Goal: Task Accomplishment & Management: Manage account settings

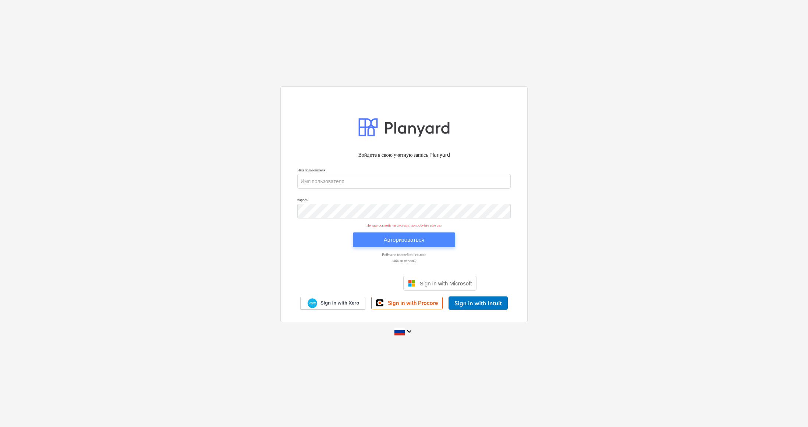
click at [381, 239] on span "Авторизоваться" at bounding box center [404, 240] width 85 height 10
click at [386, 241] on div "Авторизоваться" at bounding box center [404, 240] width 41 height 10
click at [421, 241] on div "Авторизоваться" at bounding box center [404, 240] width 41 height 10
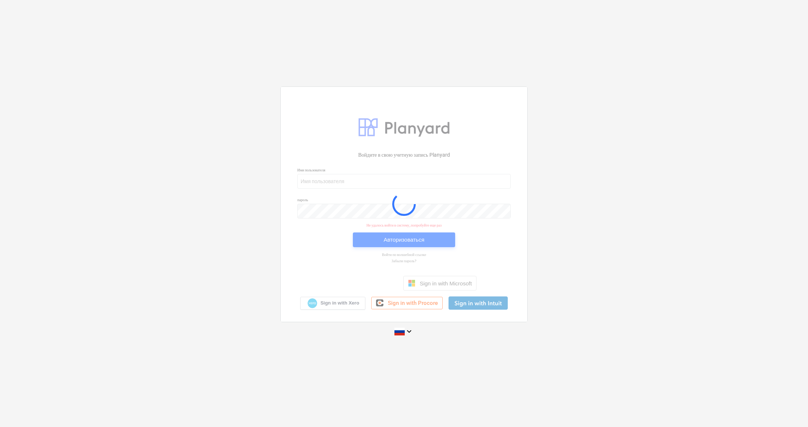
click at [421, 241] on div at bounding box center [404, 204] width 247 height 235
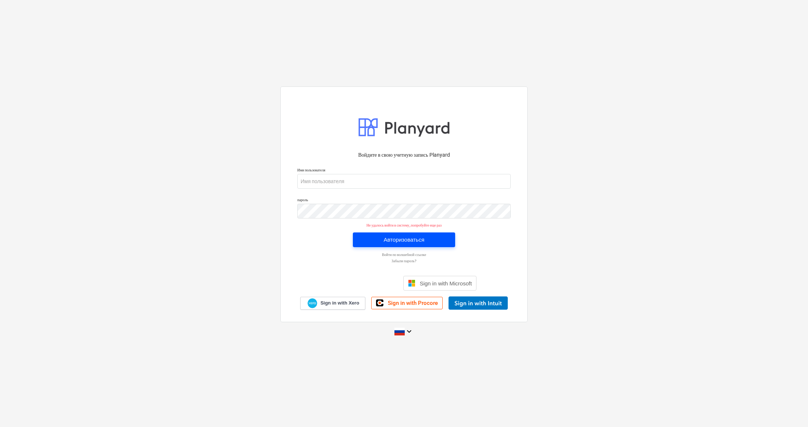
click at [421, 241] on div "Авторизоваться" at bounding box center [404, 240] width 41 height 10
click at [367, 184] on input "email" at bounding box center [404, 181] width 214 height 15
type input "[PERSON_NAME][EMAIL_ADDRESS][DOMAIN_NAME]"
click at [424, 243] on div "Авторизоваться" at bounding box center [404, 240] width 41 height 10
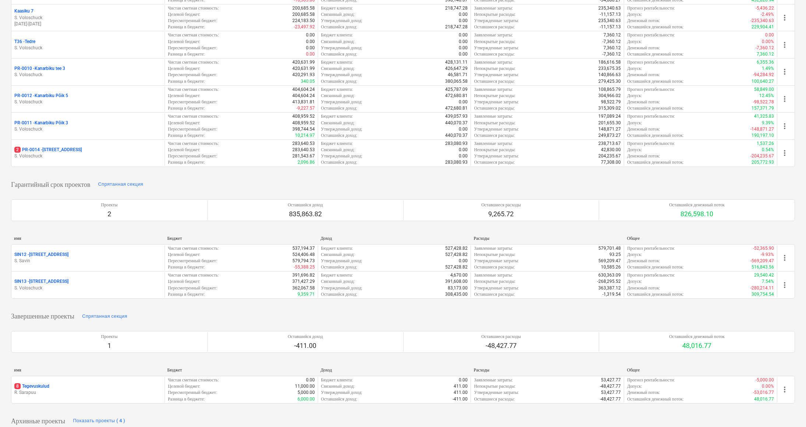
scroll to position [42, 0]
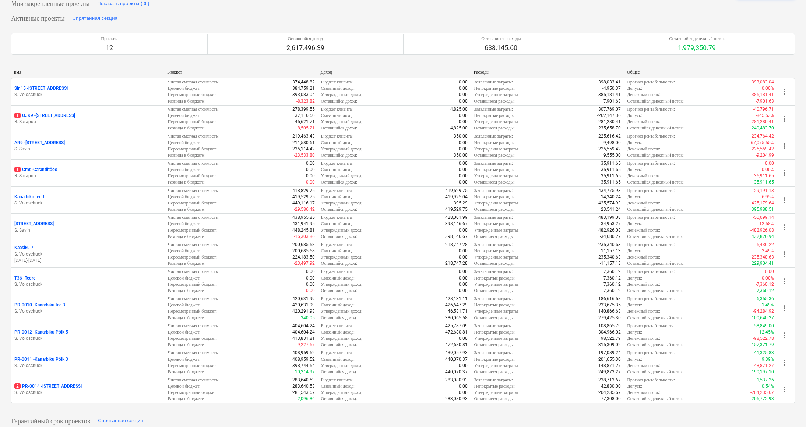
click at [65, 384] on p "2 PR-0014 - Luige tee 29" at bounding box center [47, 387] width 67 height 6
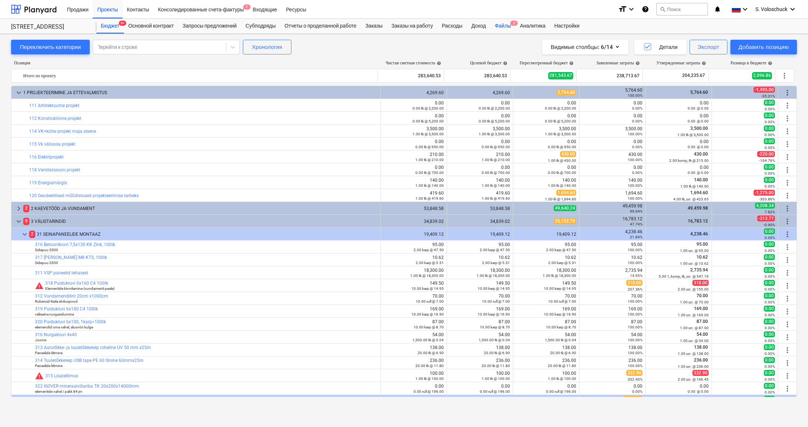
click at [513, 25] on div "Файлы 2" at bounding box center [503, 26] width 25 height 15
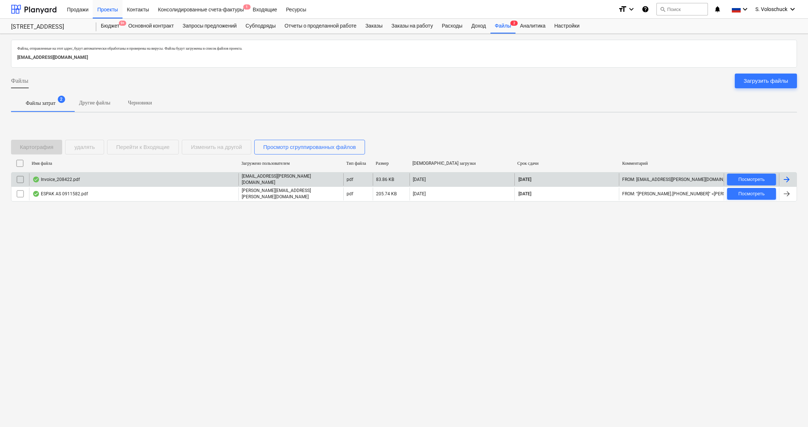
click at [81, 176] on div "Invoice_208422.pdf" at bounding box center [133, 179] width 209 height 13
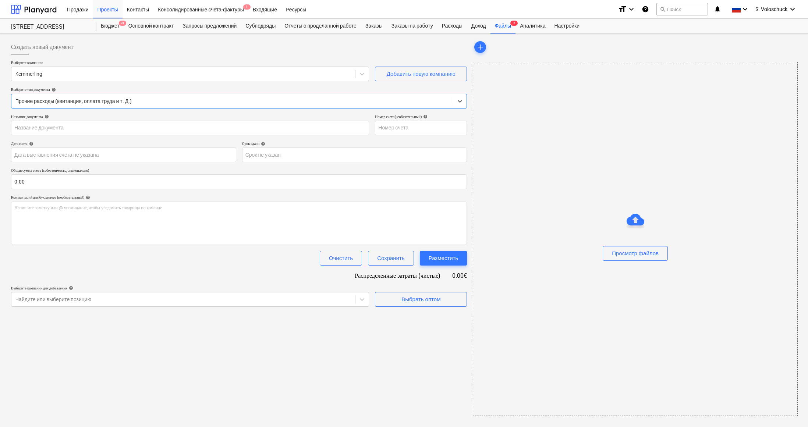
type input "208422"
type input "[DATE]"
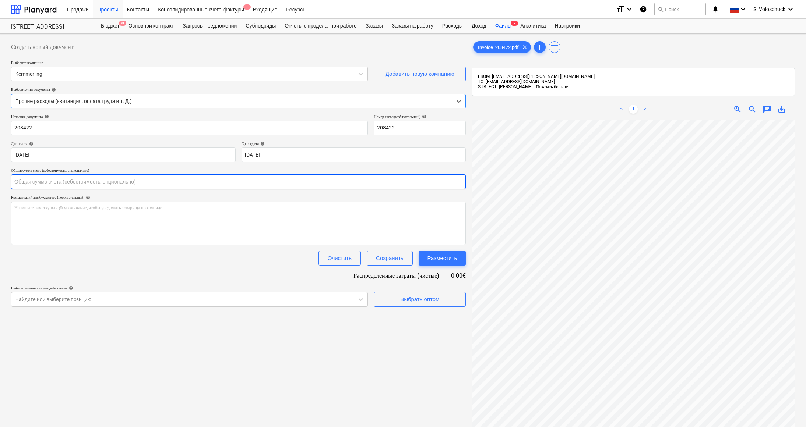
click at [82, 181] on input "text" at bounding box center [238, 181] width 455 height 15
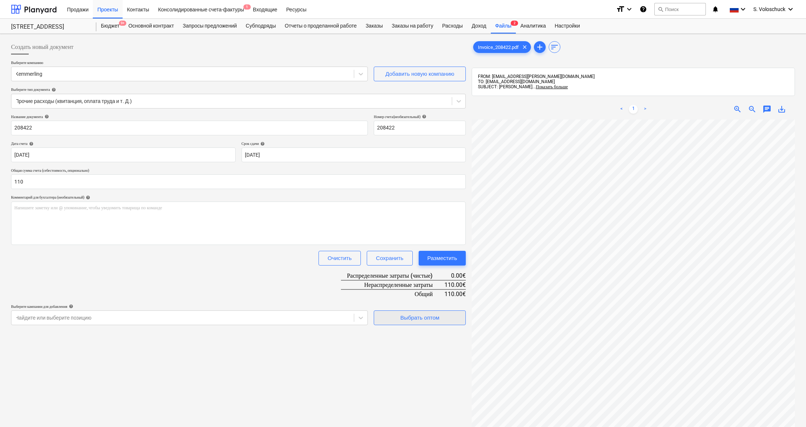
type input "110.00"
click at [442, 320] on span "Выбрать оптом" at bounding box center [420, 318] width 74 height 10
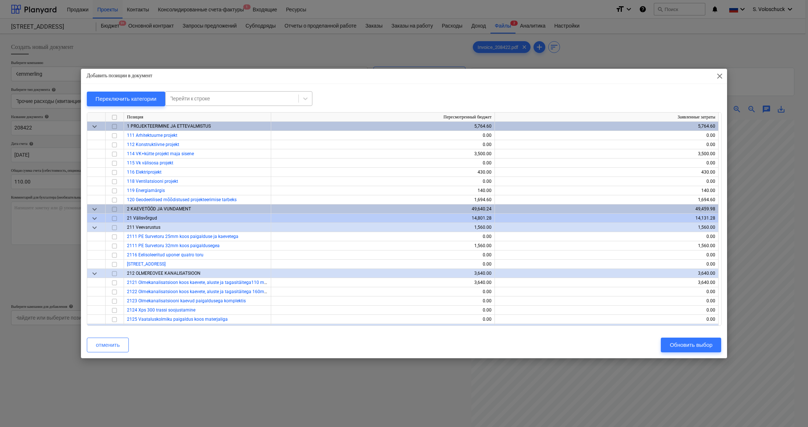
click at [251, 100] on div at bounding box center [232, 98] width 126 height 7
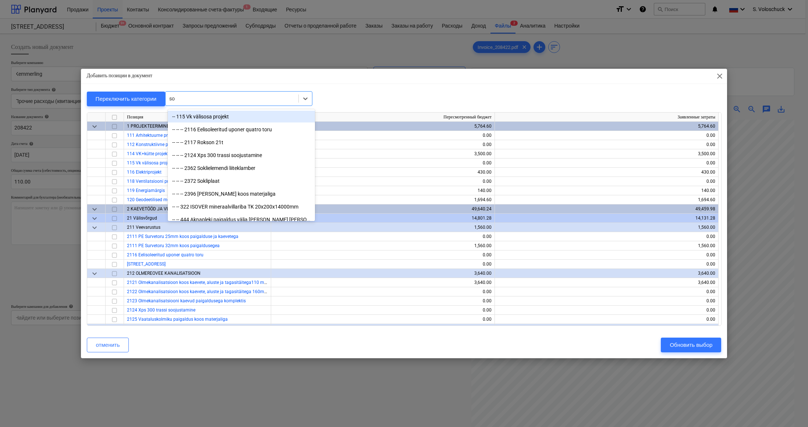
type input "s"
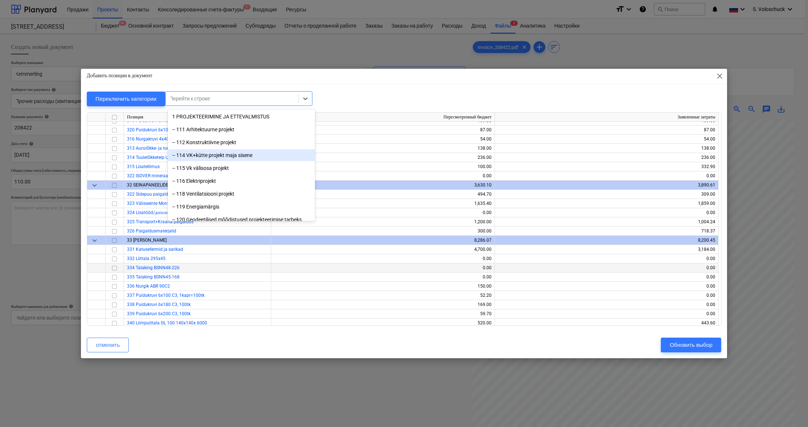
scroll to position [1274, 0]
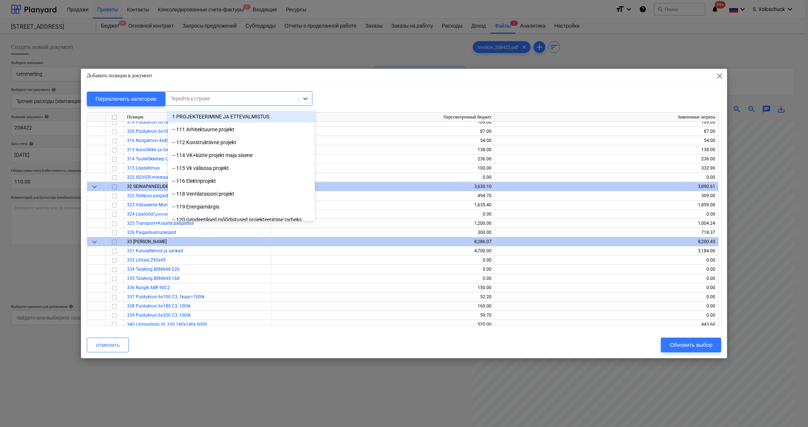
click at [296, 95] on div "Перейти к строке" at bounding box center [232, 98] width 133 height 10
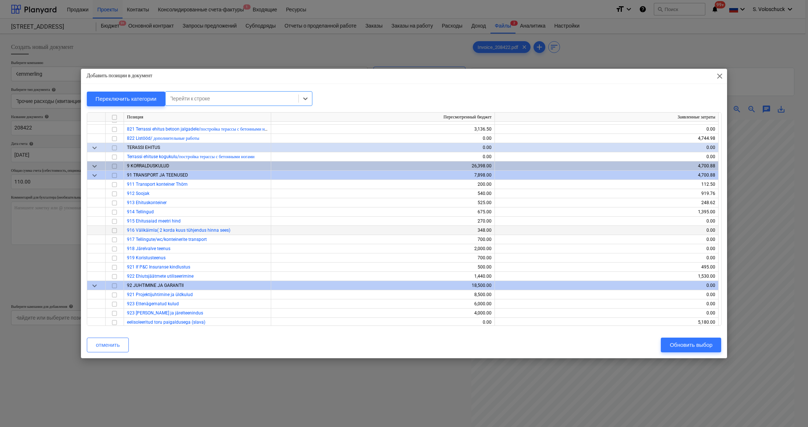
scroll to position [5370, 0]
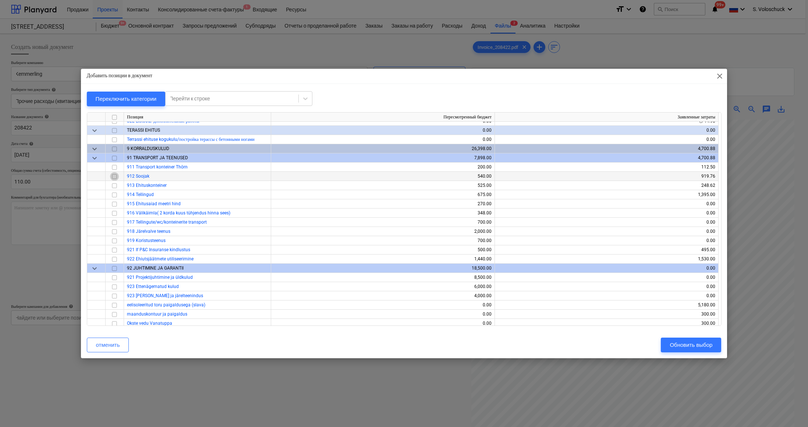
click at [116, 176] on input "checkbox" at bounding box center [114, 176] width 9 height 9
click at [699, 349] on div "Обновить выбор" at bounding box center [691, 345] width 43 height 10
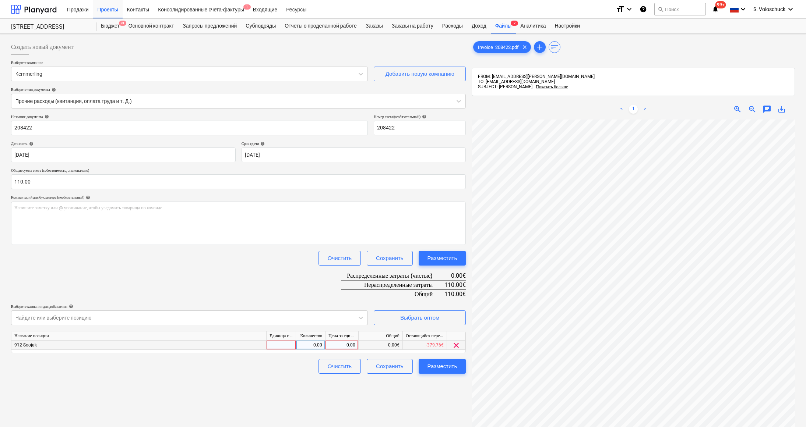
click at [338, 344] on div "0.00" at bounding box center [341, 345] width 27 height 9
type input "110"
drag, startPoint x: 424, startPoint y: 387, endPoint x: 439, endPoint y: 381, distance: 15.7
click at [425, 387] on div "Создать новый документ Выберите компанию [PERSON_NAME] Добавить новую компанию …" at bounding box center [238, 283] width 461 height 493
click at [455, 365] on div "Разместить" at bounding box center [442, 367] width 30 height 10
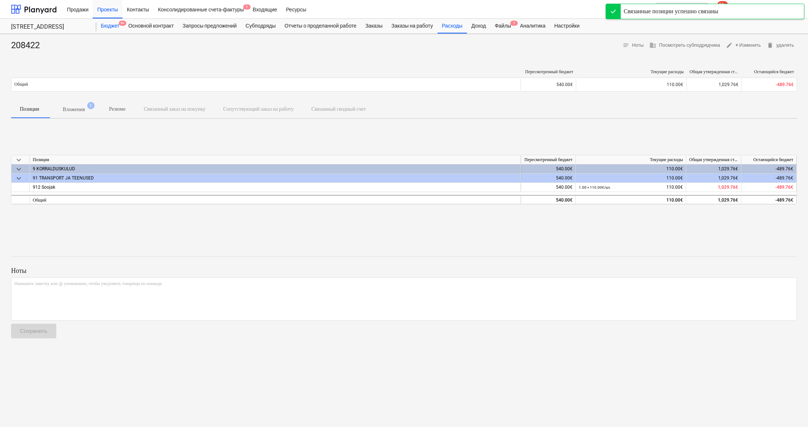
click at [108, 25] on div "Бюджет 9+" at bounding box center [110, 26] width 28 height 15
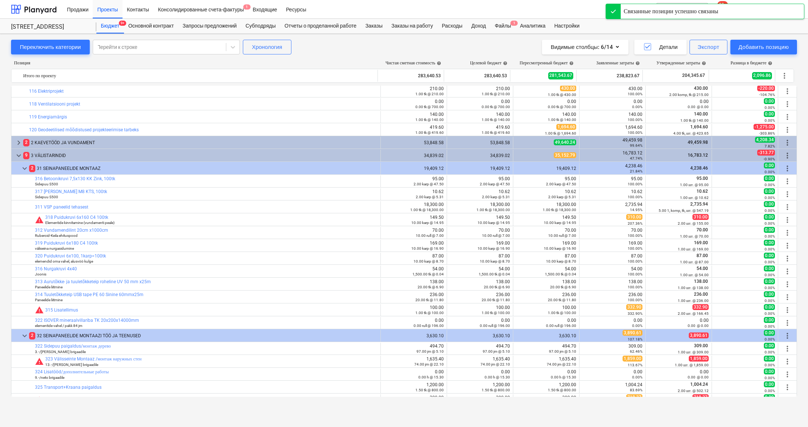
scroll to position [1299, 0]
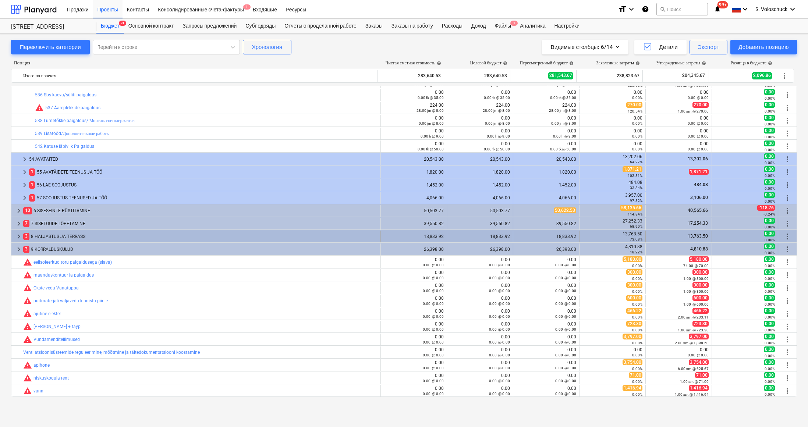
click at [18, 235] on span "keyboard_arrow_right" at bounding box center [18, 236] width 9 height 9
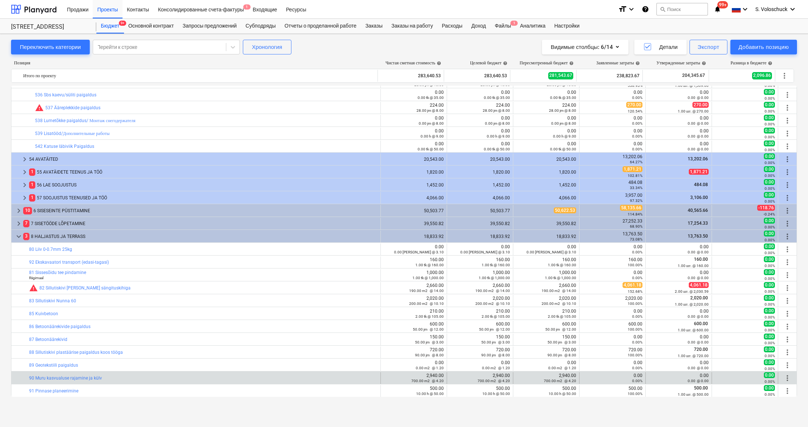
click at [395, 378] on div "700.00 m2 @ 4.20" at bounding box center [414, 380] width 60 height 5
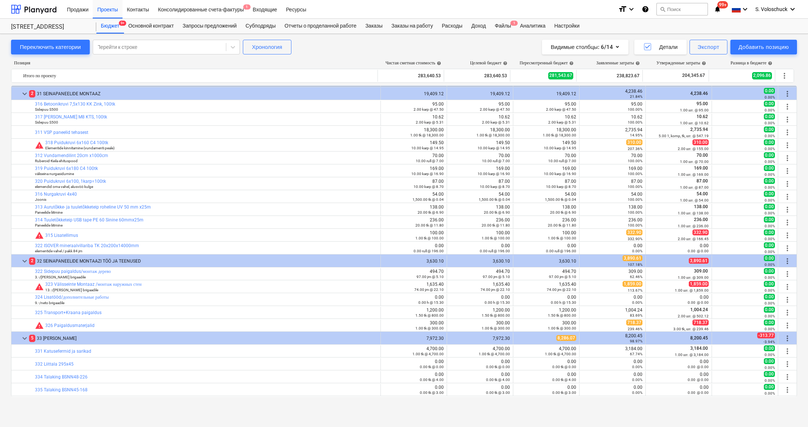
scroll to position [0, 0]
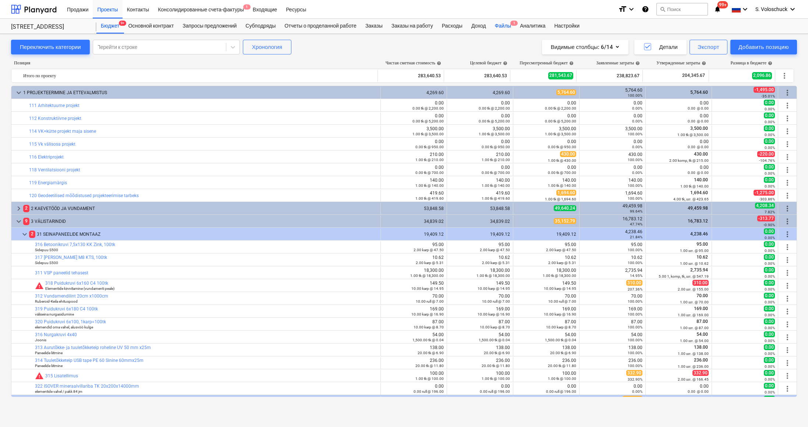
click at [515, 25] on div "Файлы 1" at bounding box center [503, 26] width 25 height 15
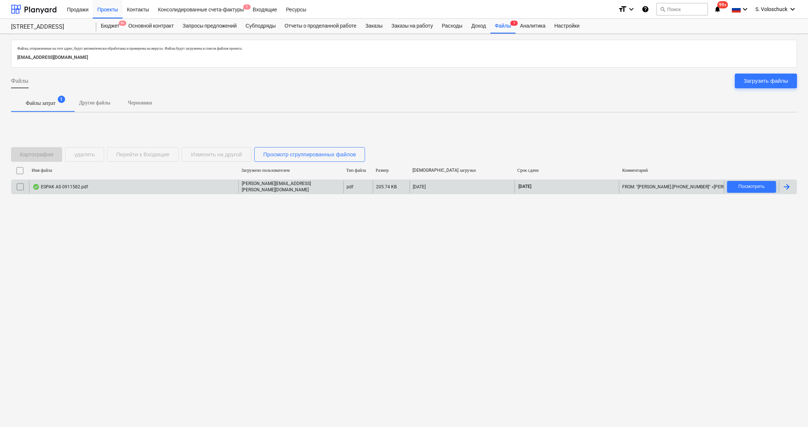
click at [85, 185] on div "ESPAK AS 0911582.pdf" at bounding box center [60, 187] width 56 height 6
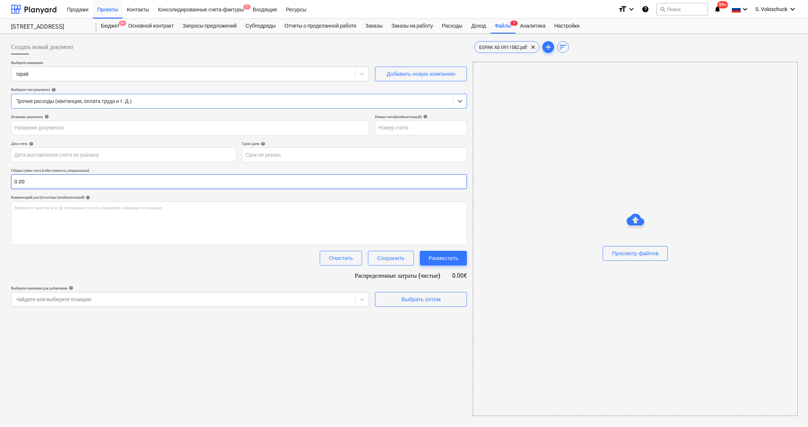
type input "0911582"
type input "[DATE]"
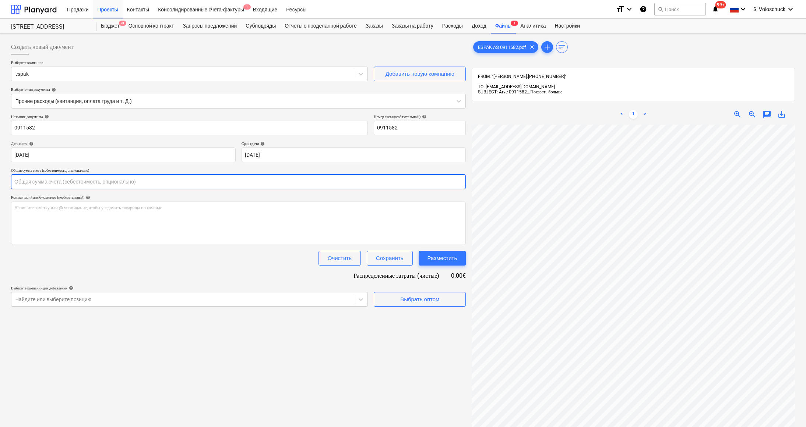
click at [145, 180] on input "text" at bounding box center [238, 181] width 455 height 15
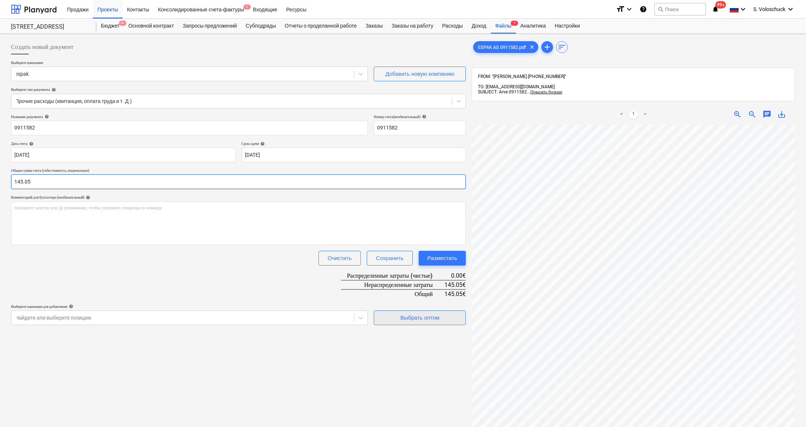
type input "145.05"
click at [423, 321] on div "Выбрать оптом" at bounding box center [419, 318] width 39 height 10
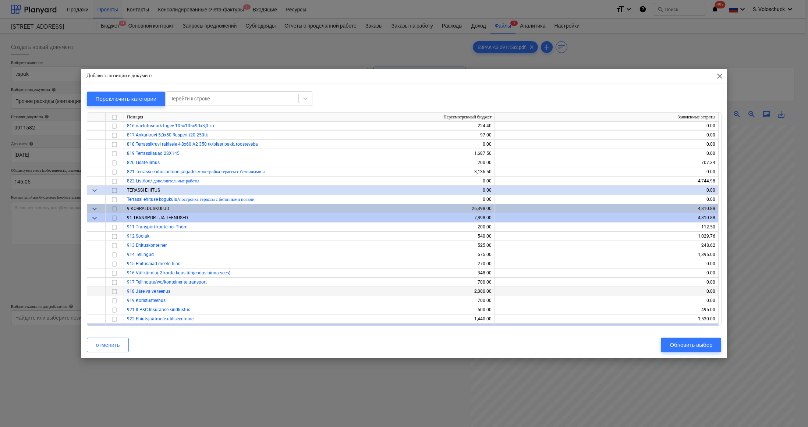
scroll to position [5198, 0]
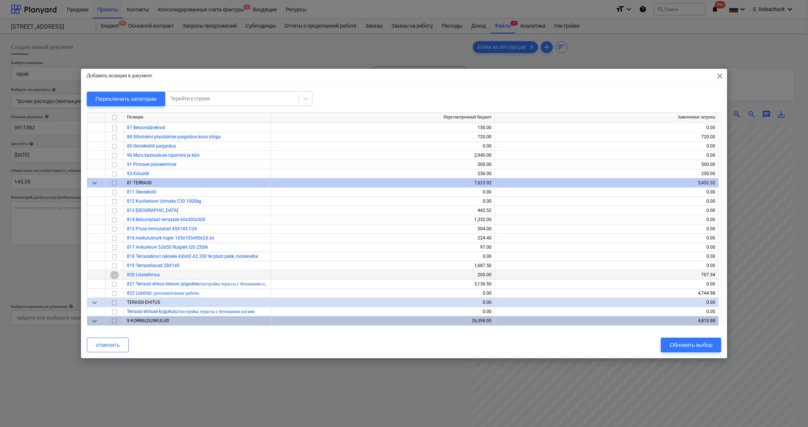
click at [115, 276] on input "checkbox" at bounding box center [114, 275] width 9 height 9
click at [693, 345] on div "Обновить выбор" at bounding box center [691, 345] width 43 height 10
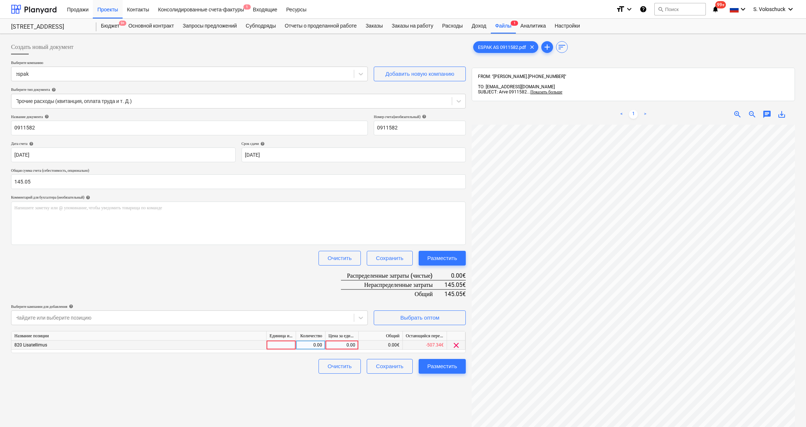
click at [340, 342] on div "0.00" at bounding box center [341, 345] width 27 height 9
type input "145.05"
click at [445, 393] on div "Создать новый документ Выберите компанию espak Добавить новую компанию Выберите…" at bounding box center [238, 286] width 461 height 498
click at [447, 368] on div "Разместить" at bounding box center [442, 367] width 30 height 10
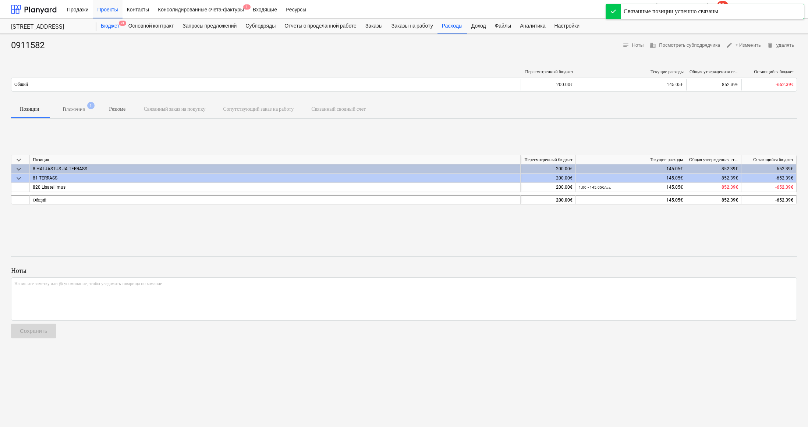
click at [111, 28] on div "Бюджет 9+" at bounding box center [110, 26] width 28 height 15
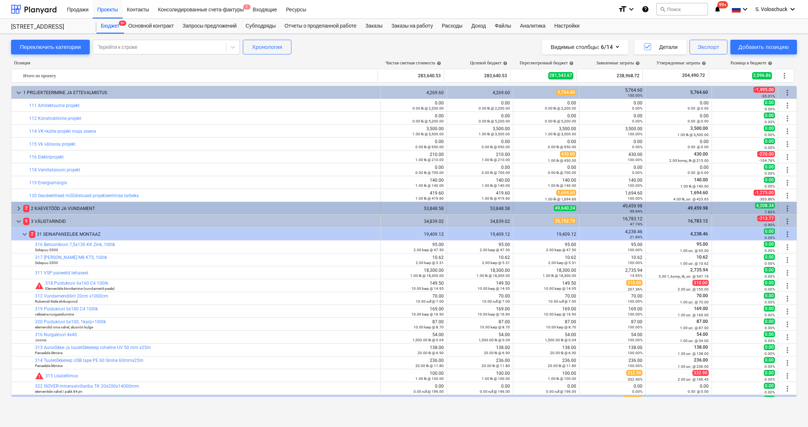
click at [16, 207] on span "keyboard_arrow_right" at bounding box center [18, 208] width 9 height 9
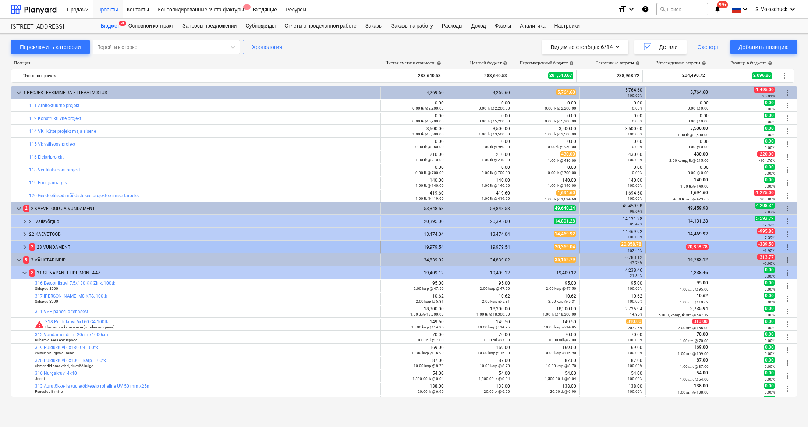
click at [22, 247] on span "keyboard_arrow_right" at bounding box center [24, 247] width 9 height 9
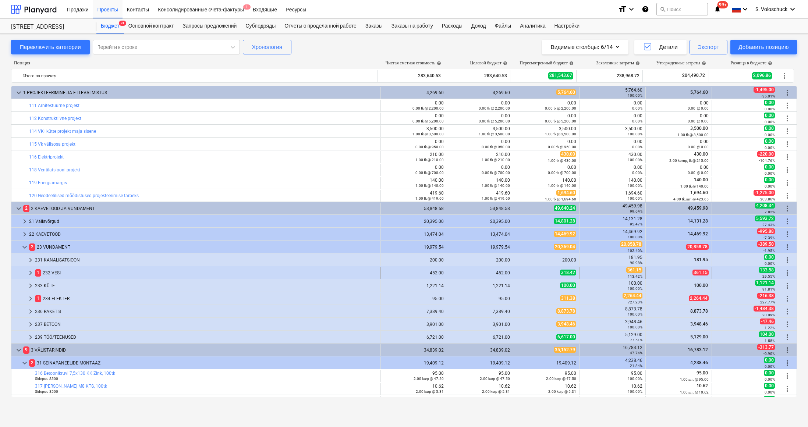
click at [32, 269] on span "keyboard_arrow_right" at bounding box center [30, 273] width 9 height 9
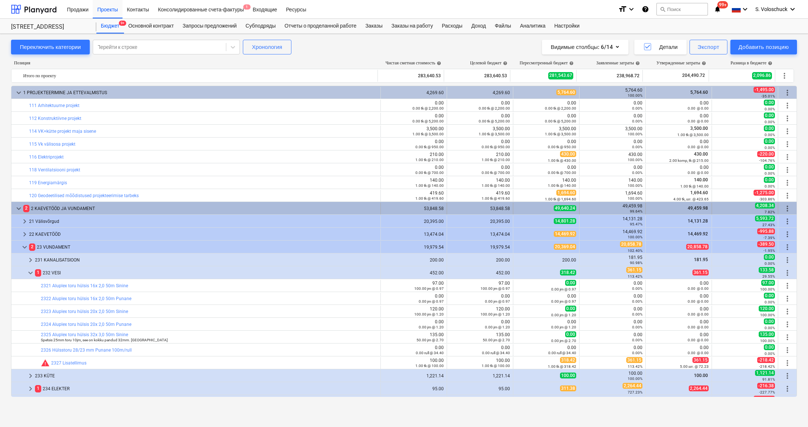
click at [17, 207] on span "keyboard_arrow_down" at bounding box center [18, 208] width 9 height 9
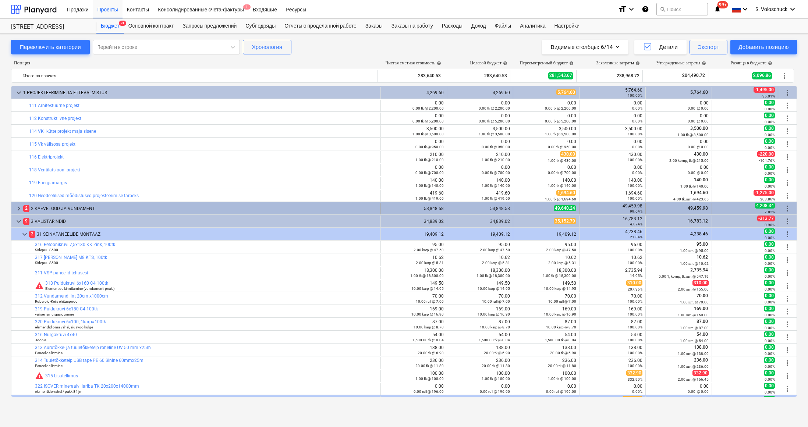
click at [15, 206] on span "keyboard_arrow_right" at bounding box center [18, 208] width 9 height 9
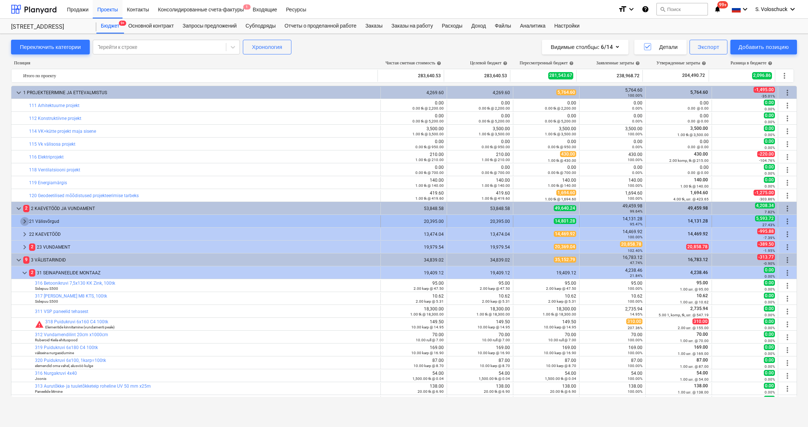
click at [26, 221] on span "keyboard_arrow_right" at bounding box center [24, 221] width 9 height 9
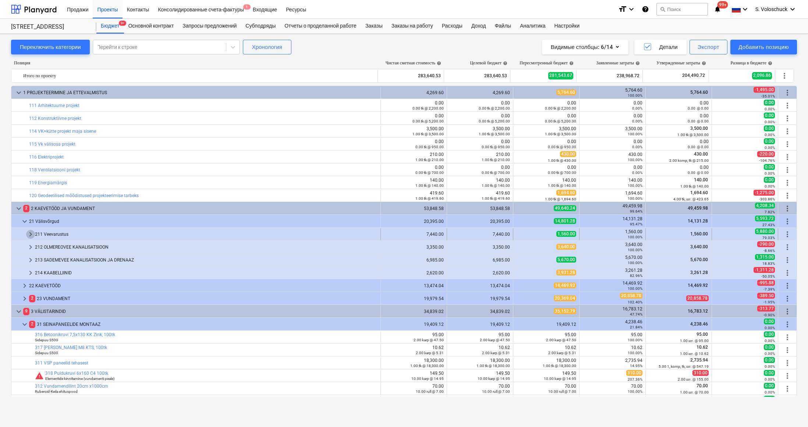
click at [33, 233] on span "keyboard_arrow_right" at bounding box center [30, 234] width 9 height 9
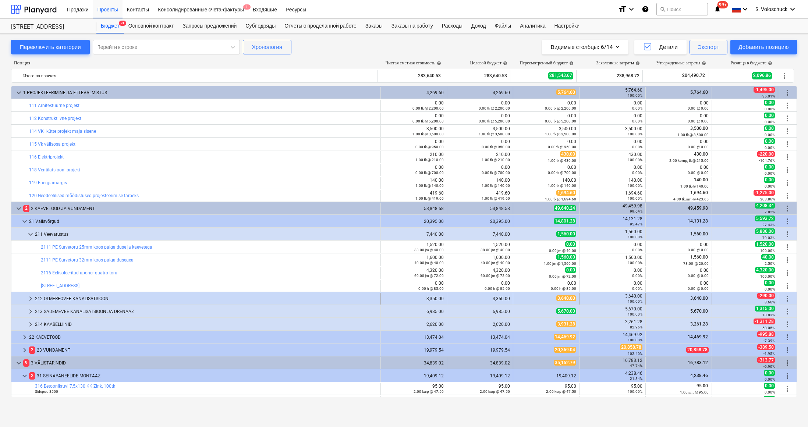
click at [31, 298] on span "keyboard_arrow_right" at bounding box center [30, 298] width 9 height 9
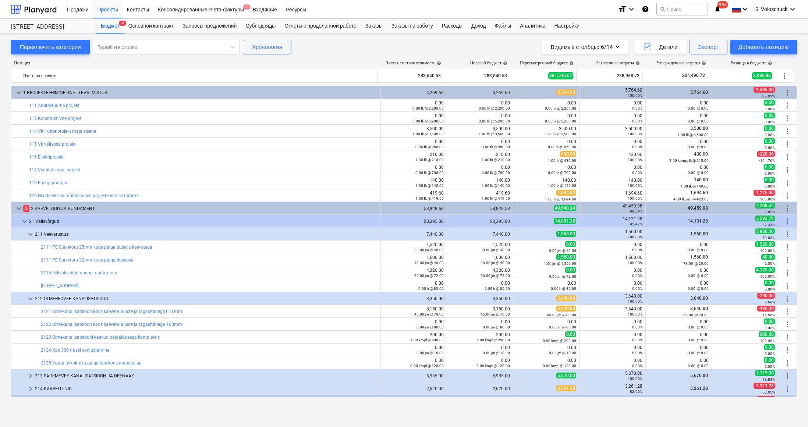
scroll to position [54, 0]
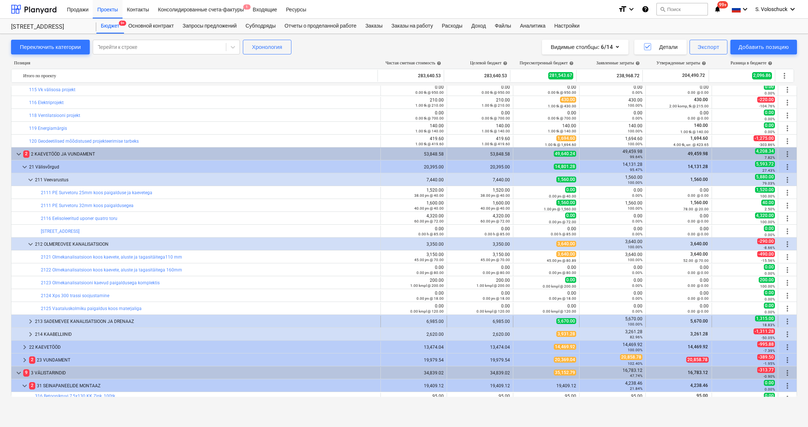
click at [29, 321] on span "keyboard_arrow_right" at bounding box center [30, 321] width 9 height 9
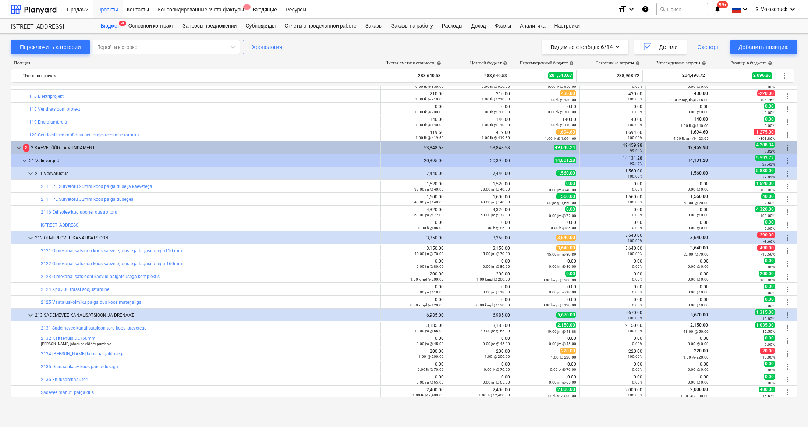
scroll to position [146, 0]
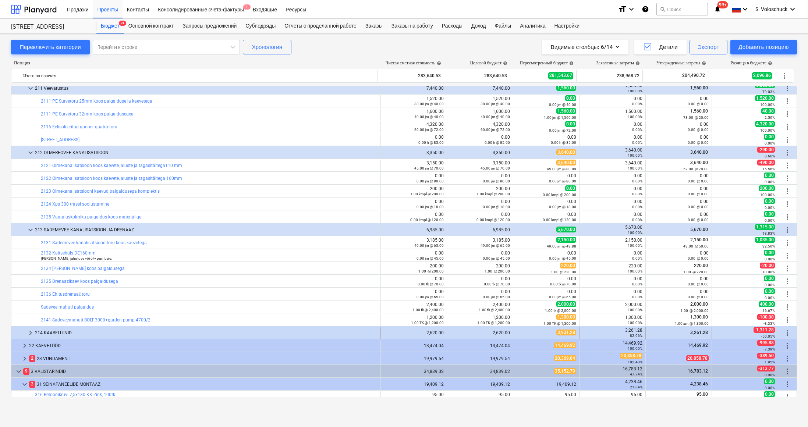
click at [29, 331] on span "keyboard_arrow_right" at bounding box center [30, 333] width 9 height 9
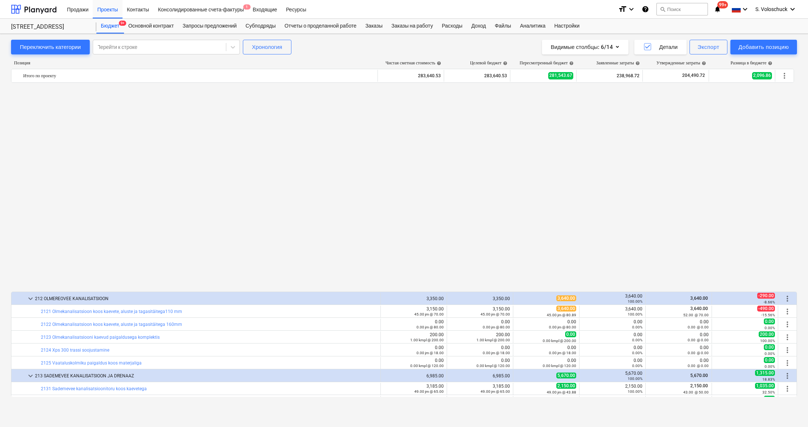
scroll to position [311, 0]
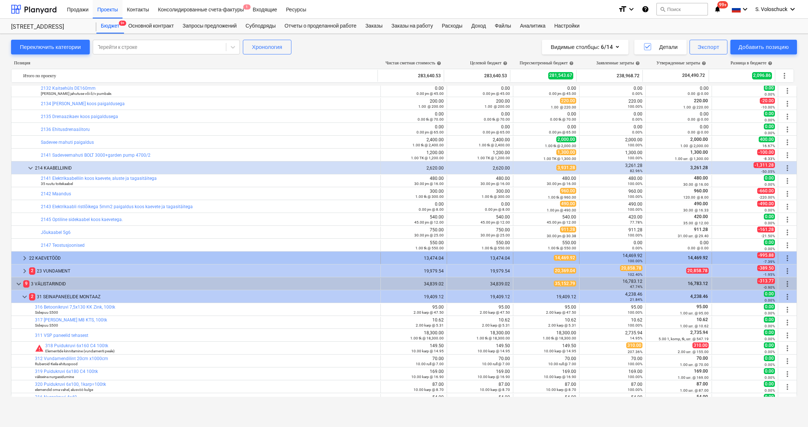
click at [26, 257] on span "keyboard_arrow_right" at bounding box center [24, 258] width 9 height 9
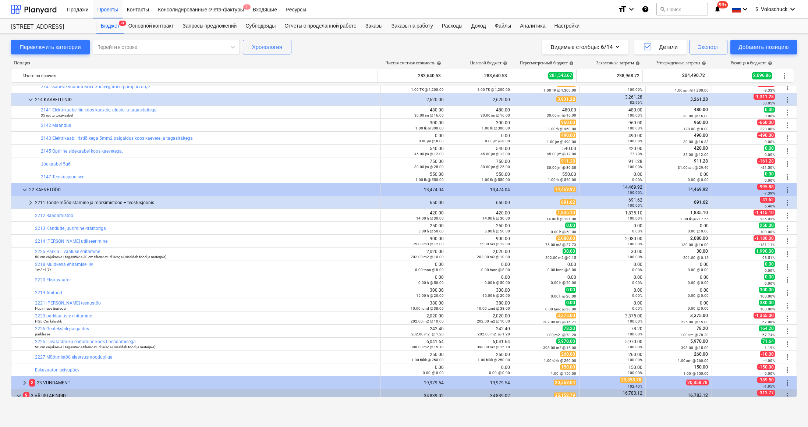
scroll to position [456, 0]
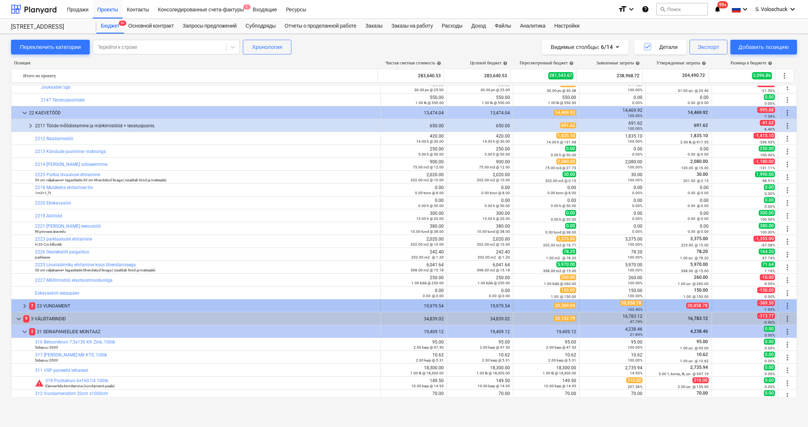
click at [24, 303] on span "keyboard_arrow_right" at bounding box center [24, 306] width 9 height 9
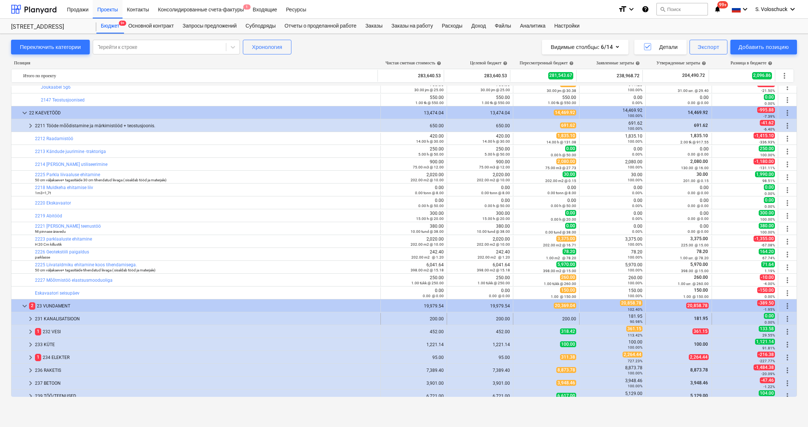
click at [33, 319] on span "keyboard_arrow_right" at bounding box center [30, 319] width 9 height 9
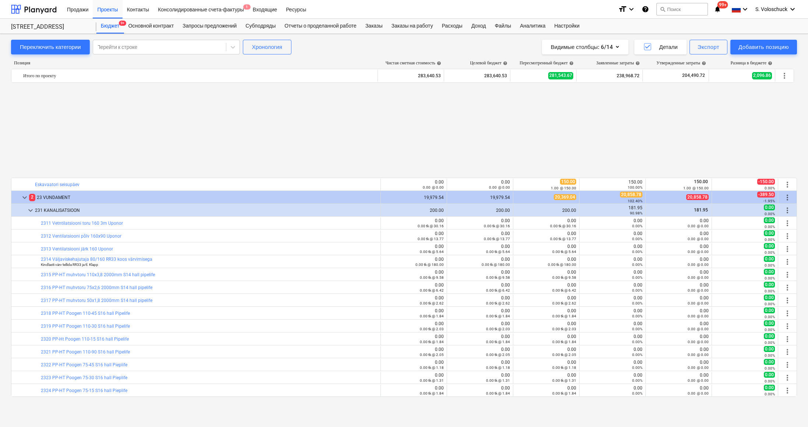
scroll to position [723, 0]
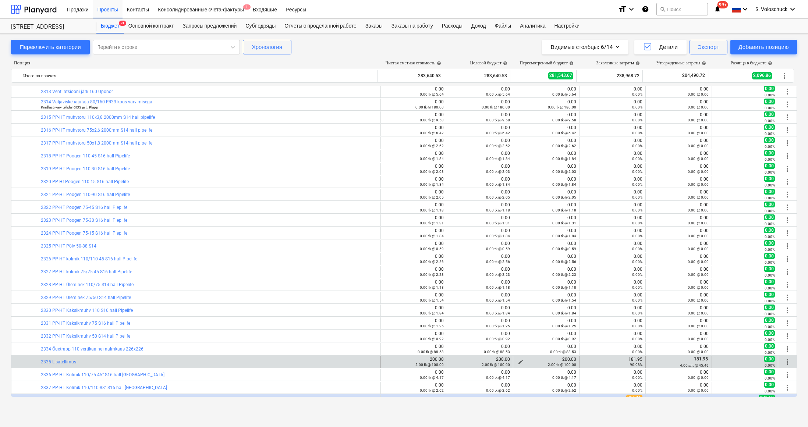
click at [516, 360] on button "edit" at bounding box center [520, 362] width 9 height 9
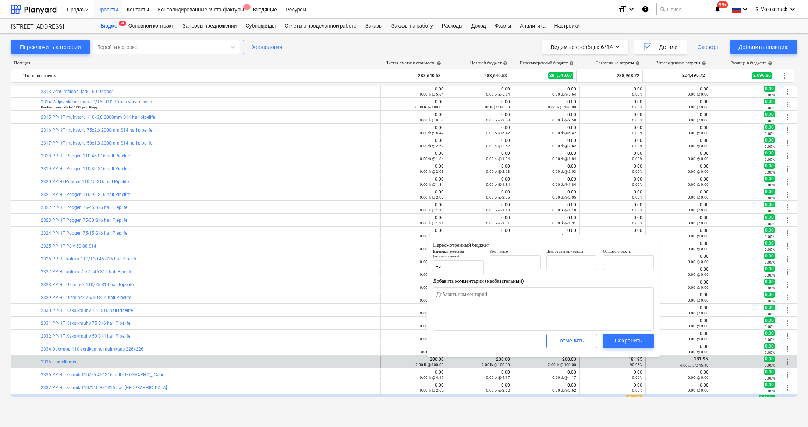
type input "2.00"
type input "100.00"
type input "200.00"
type textarea "x"
type input "2"
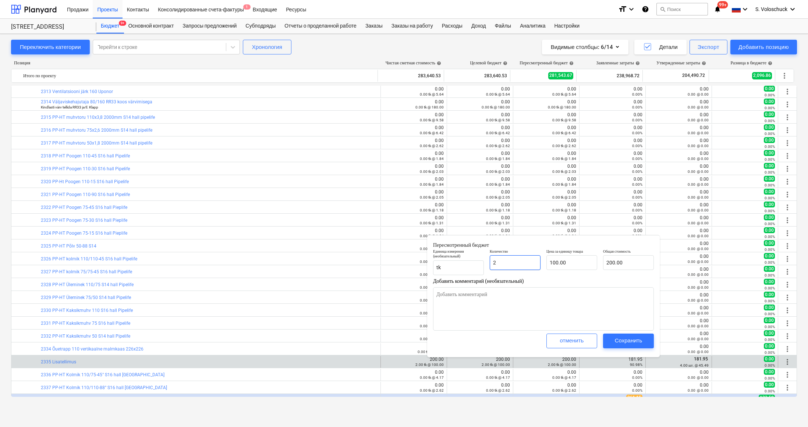
click at [525, 262] on input "2" at bounding box center [515, 262] width 51 height 15
type textarea "x"
type input "0.00"
type input "1"
type textarea "x"
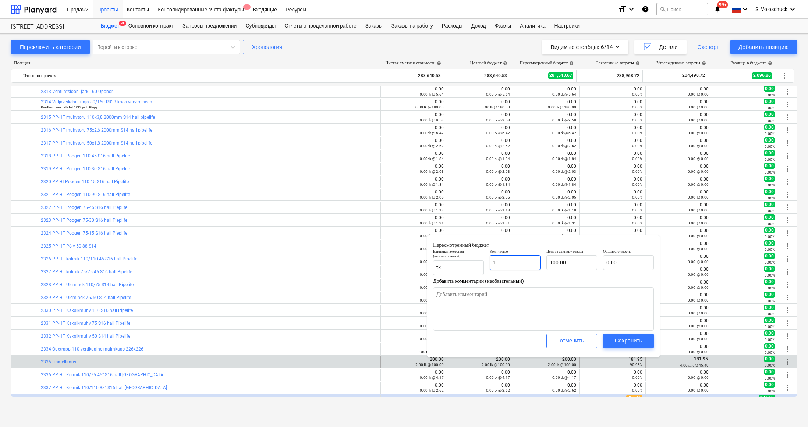
type input "100.00"
type input "1.00"
type input "100"
type textarea "x"
click at [572, 266] on input "100" at bounding box center [572, 262] width 51 height 15
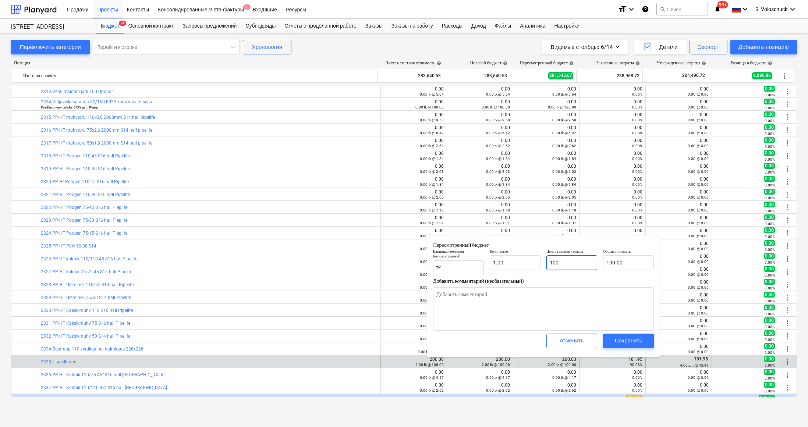
type input "10"
type textarea "x"
type input "10.00"
type input "1"
type textarea "x"
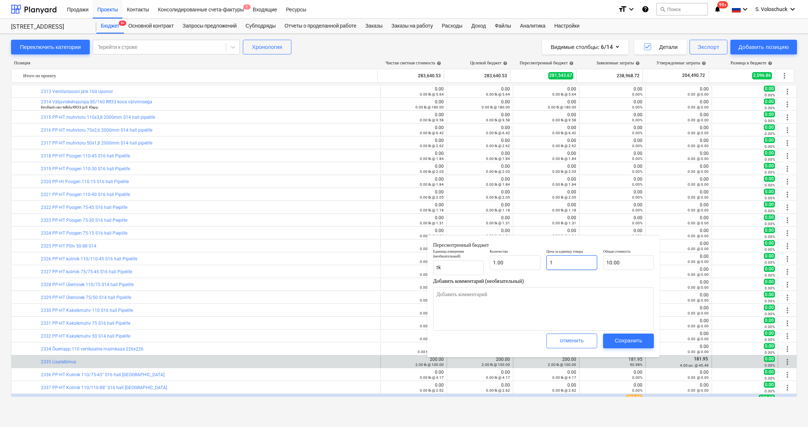
type input "1.00"
type input "18"
type textarea "x"
type input "18.00"
type input "181"
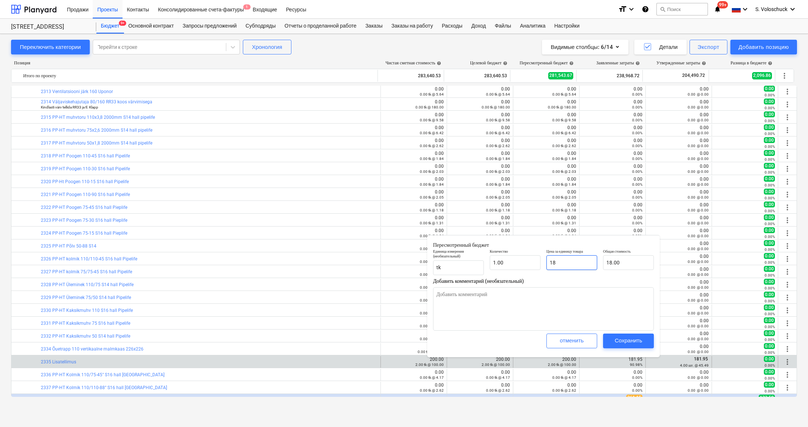
type textarea "x"
type input "181.00"
type input "181."
type textarea "x"
type input "181.9"
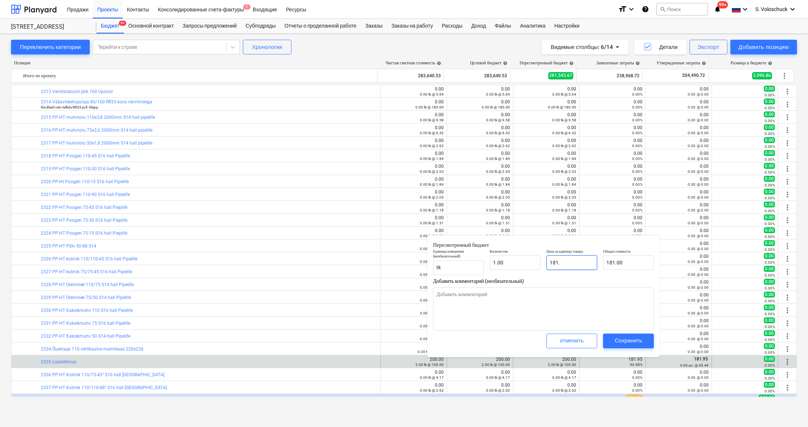
type textarea "x"
type input "181.90"
type input "181.95"
type textarea "x"
type input "181.95"
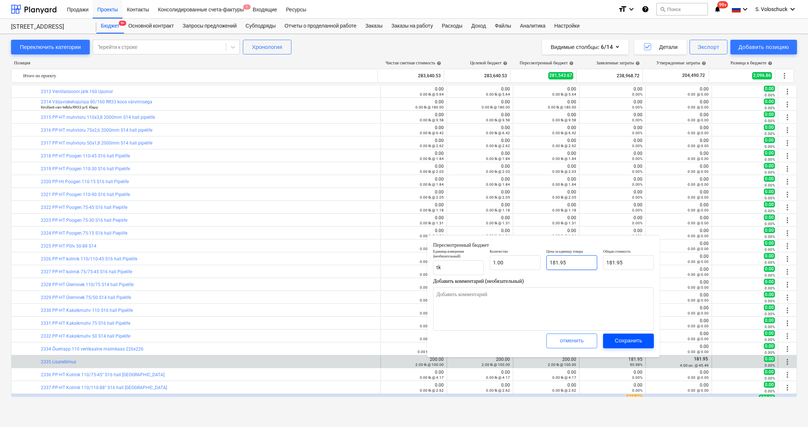
type input "181.95"
click at [632, 343] on div "Сохранить" at bounding box center [629, 341] width 28 height 10
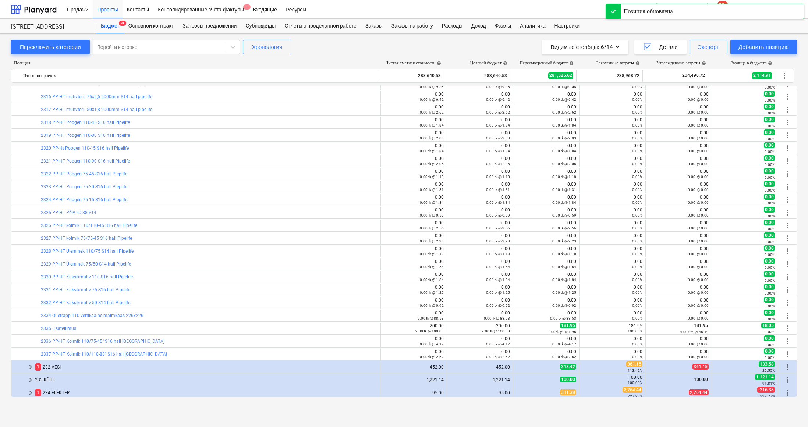
scroll to position [783, 0]
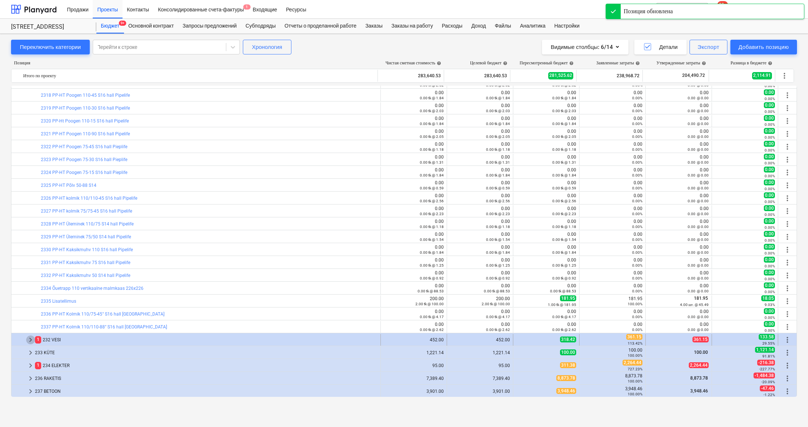
click at [31, 340] on span "keyboard_arrow_right" at bounding box center [30, 340] width 9 height 9
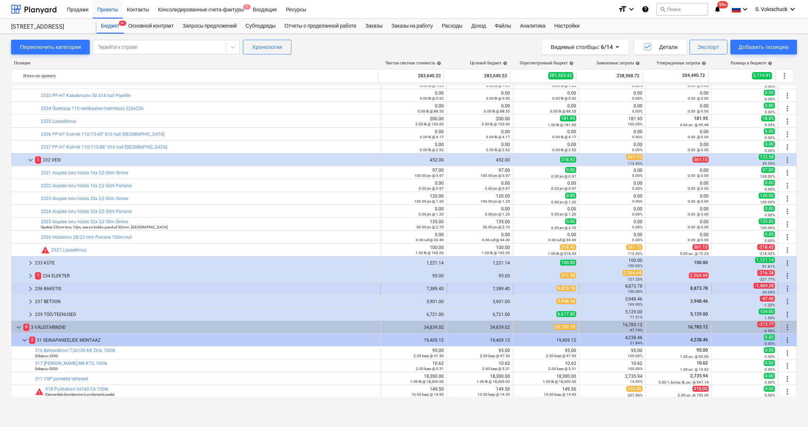
scroll to position [965, 0]
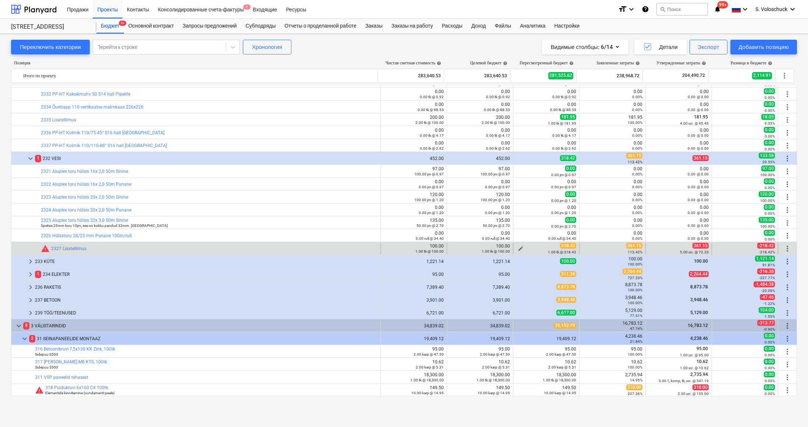
click at [518, 247] on span "edit" at bounding box center [521, 249] width 6 height 6
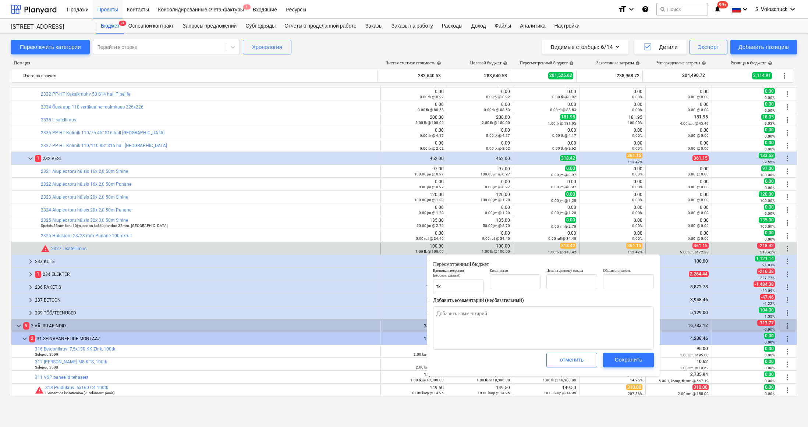
type textarea "x"
type input "1.00"
type input "318.42"
click at [572, 283] on input "318.42" at bounding box center [572, 282] width 51 height 15
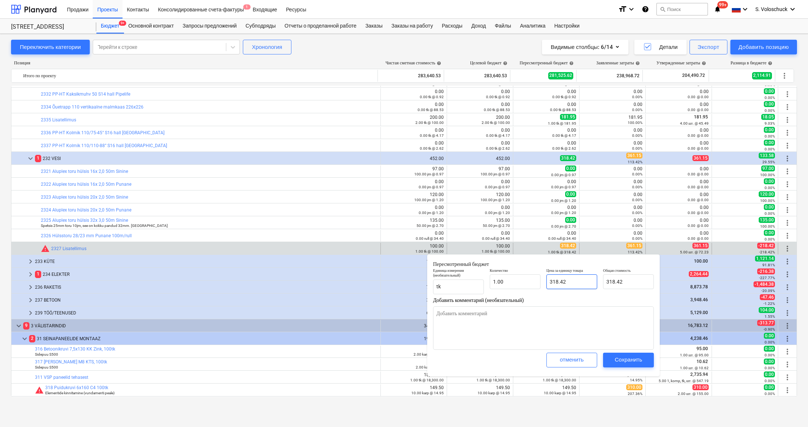
type textarea "x"
type input "318.4"
type input "318.40"
type textarea "x"
type input "318."
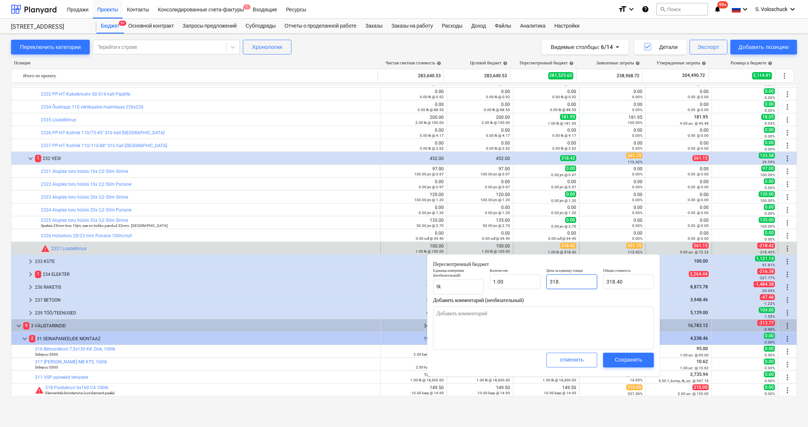
type input "318.00"
type textarea "x"
type input "318.1"
type input "318.10"
type textarea "x"
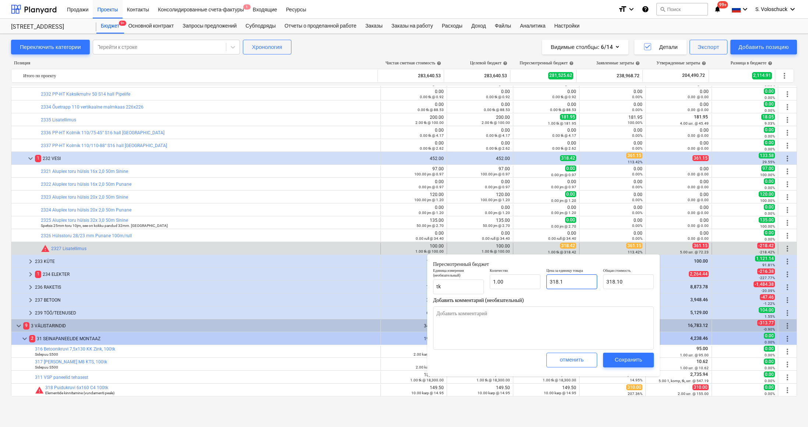
type input "318.15"
click at [636, 361] on div "Сохранить" at bounding box center [629, 360] width 28 height 10
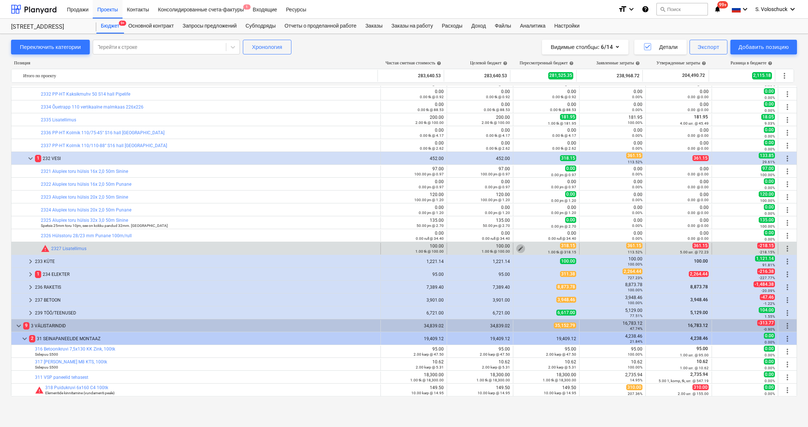
click at [518, 246] on span "edit" at bounding box center [521, 249] width 6 height 6
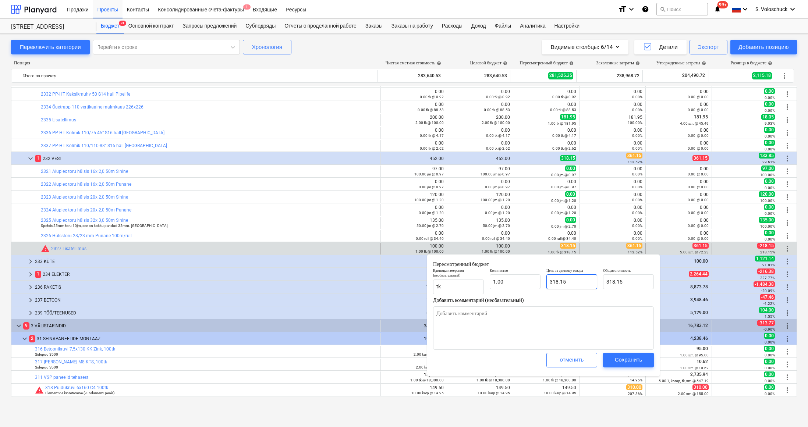
click at [557, 282] on input "318.15" at bounding box center [572, 282] width 51 height 15
type textarea "x"
type input "31.15"
type textarea "x"
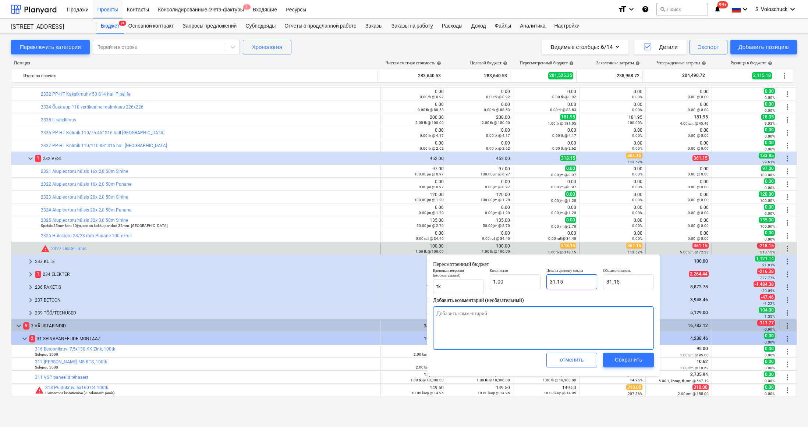
type input "3.15"
type textarea "x"
type input "36.15"
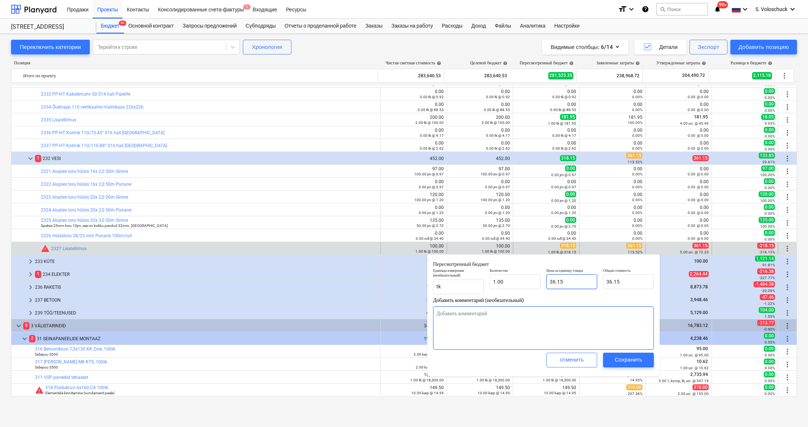
type textarea "x"
type input "361.15"
click at [628, 357] on div "Сохранить" at bounding box center [629, 360] width 28 height 10
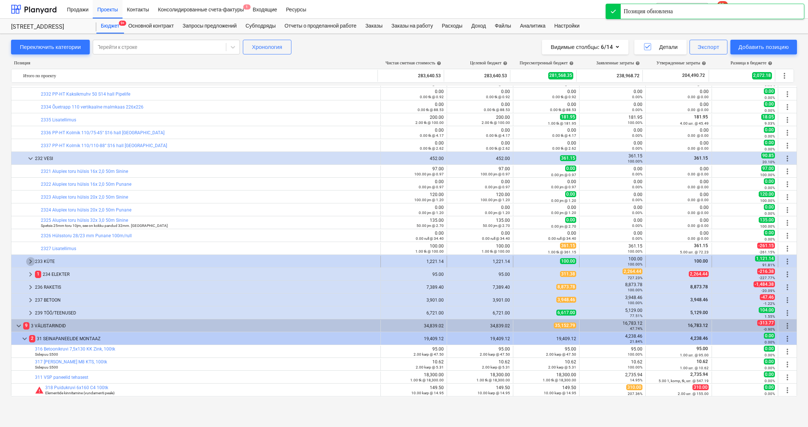
click at [31, 262] on span "keyboard_arrow_right" at bounding box center [30, 261] width 9 height 9
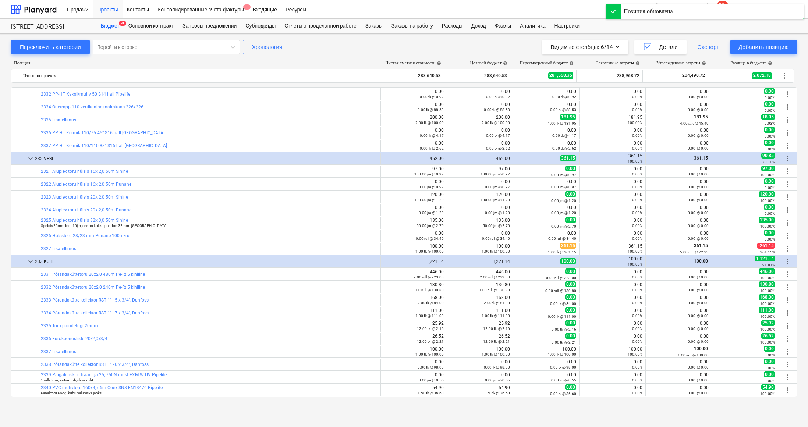
scroll to position [1098, 0]
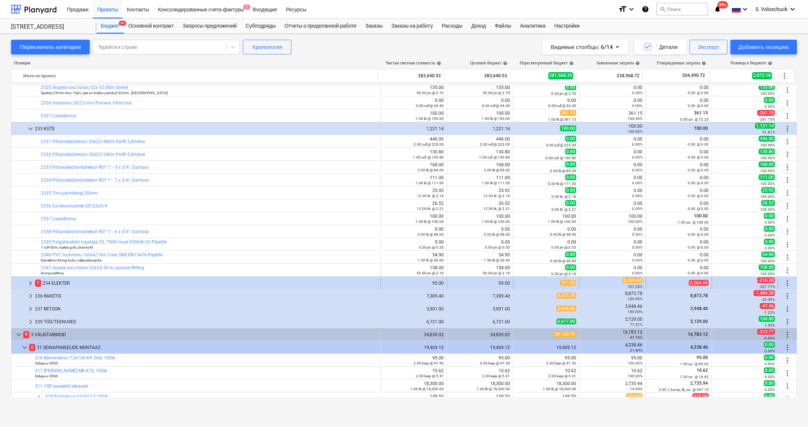
click at [28, 281] on span "keyboard_arrow_right" at bounding box center [30, 283] width 9 height 9
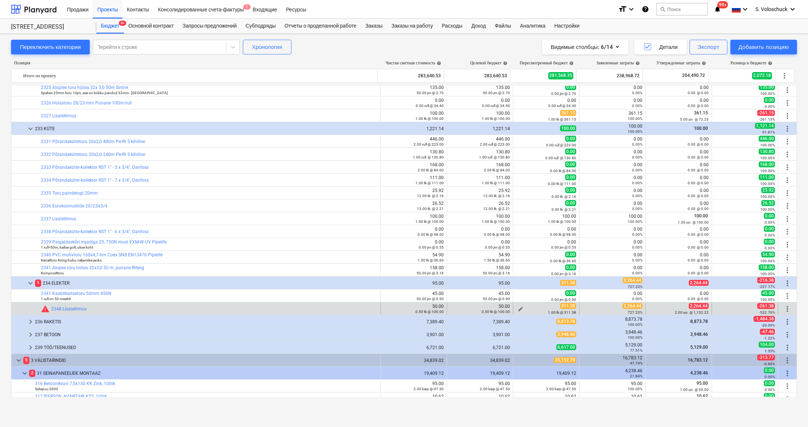
click at [516, 307] on button "edit" at bounding box center [520, 309] width 9 height 9
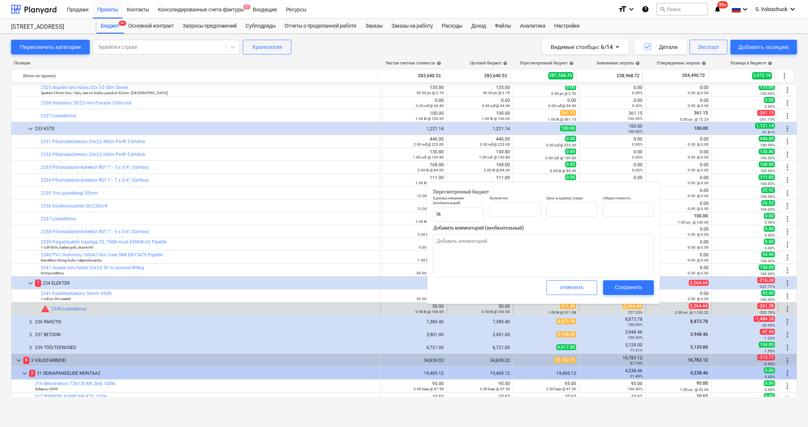
type textarea "x"
type input "1.00"
type input "311.38"
click at [586, 209] on input "311.38" at bounding box center [572, 209] width 51 height 15
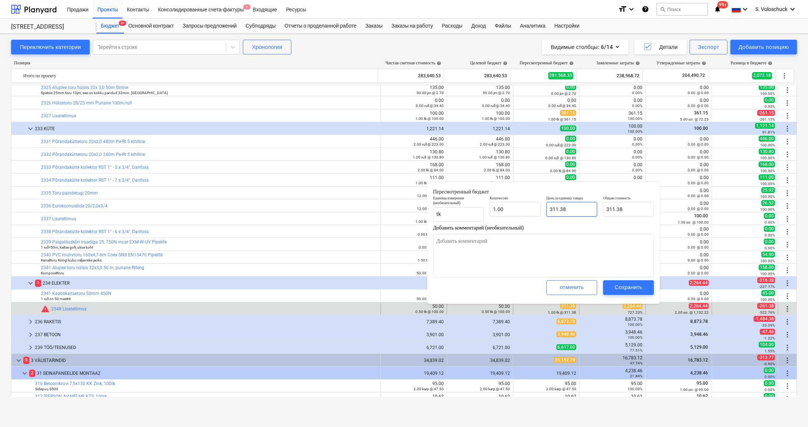
type textarea "x"
type input "311.3"
type input "311.30"
type textarea "x"
type input "311."
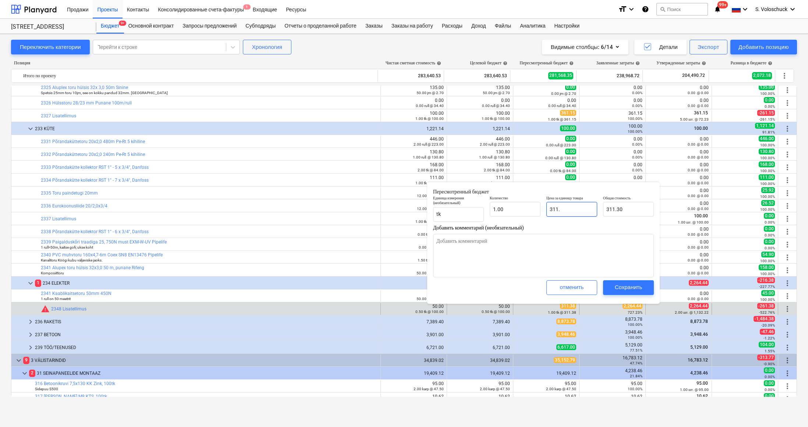
type input "311.00"
type textarea "x"
type input "311"
type textarea "x"
type input "31"
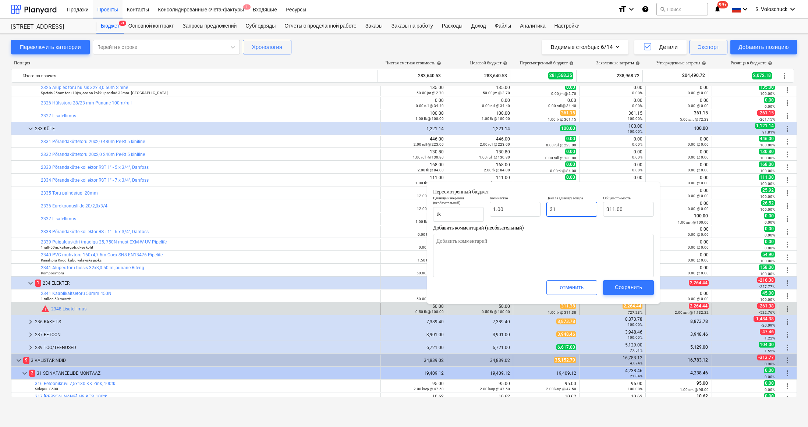
type input "31.00"
type textarea "x"
type input "3"
type input "3.00"
type textarea "x"
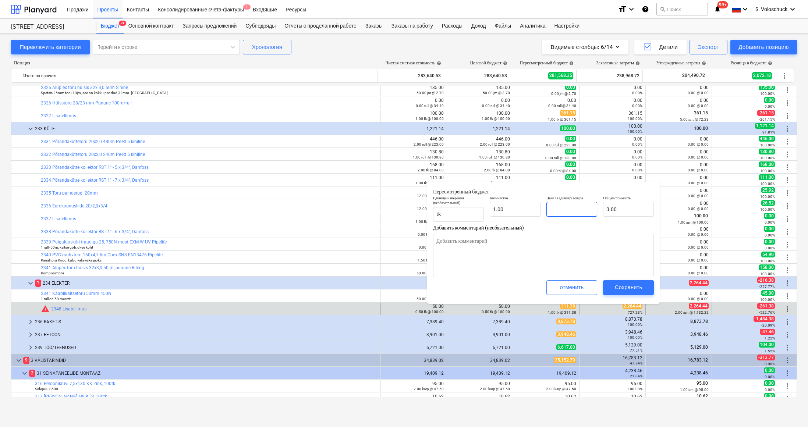
type input "0.00"
type textarea "x"
type input "2"
type input "2.00"
type textarea "x"
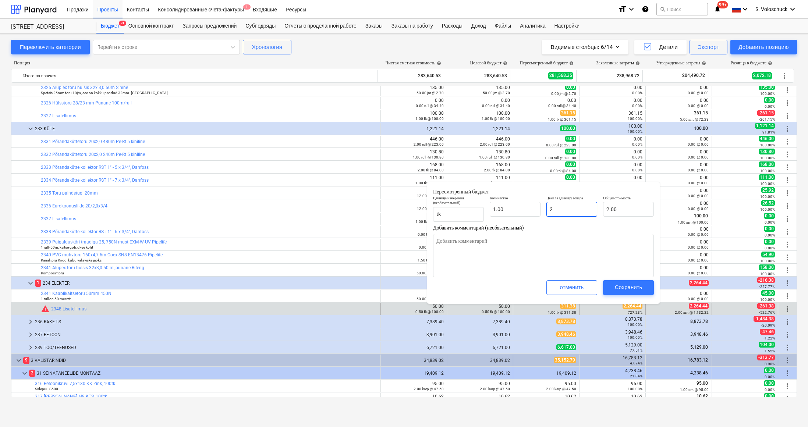
type input "22"
type input "22.00"
type textarea "x"
type input "226"
type input "226.00"
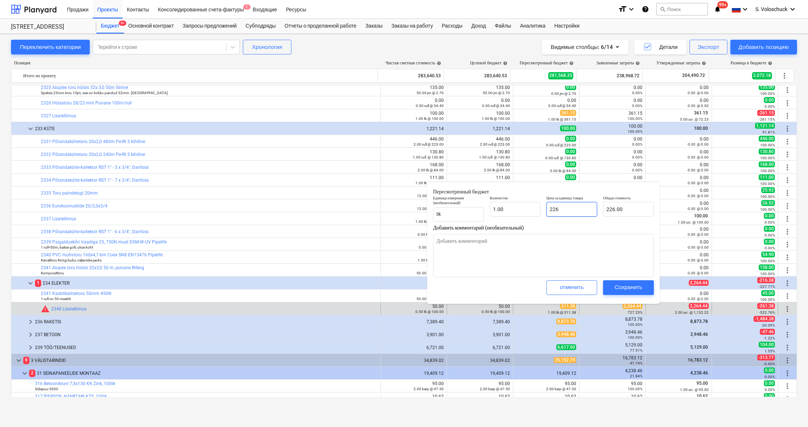
type textarea "x"
type input "2264"
type input "2,264.00"
type textarea "x"
type input "2264."
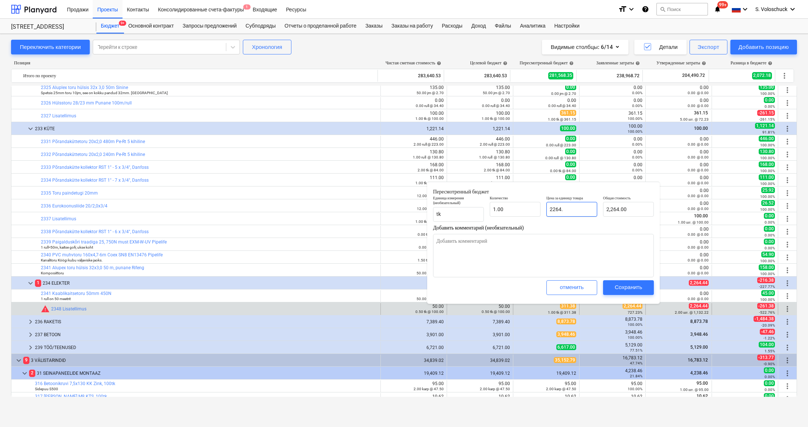
type textarea "x"
type input "2264.4"
type input "2,264.40"
type textarea "x"
type input "2264.44"
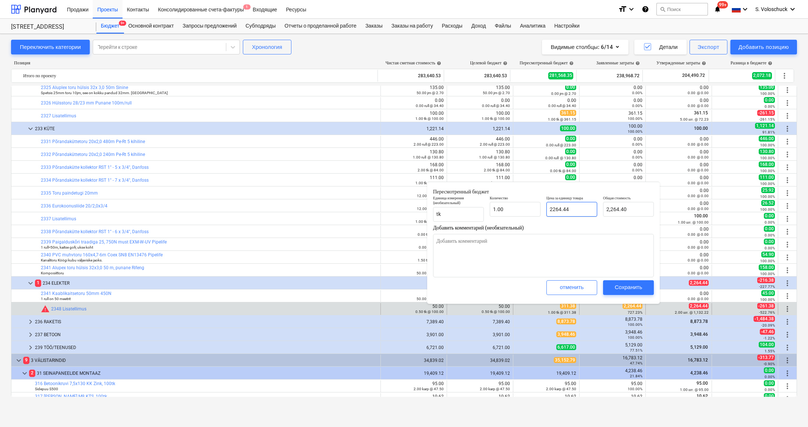
type input "2,264.44"
type input "2264.44"
type textarea "x"
type input "2,264.44"
click at [632, 287] on div "Сохранить" at bounding box center [629, 288] width 28 height 10
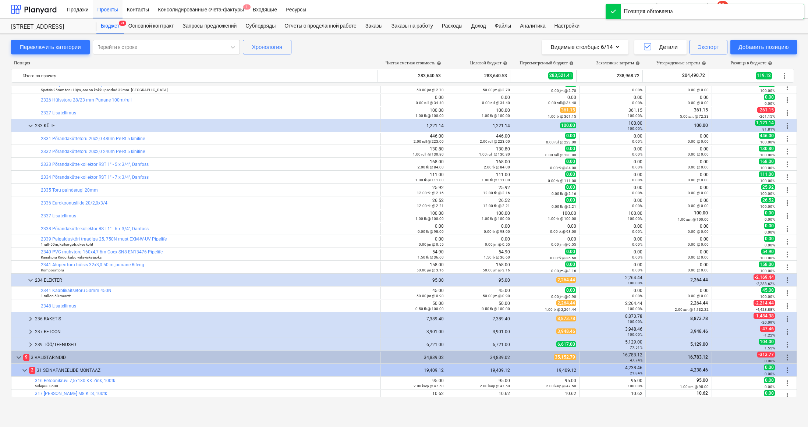
scroll to position [1125, 0]
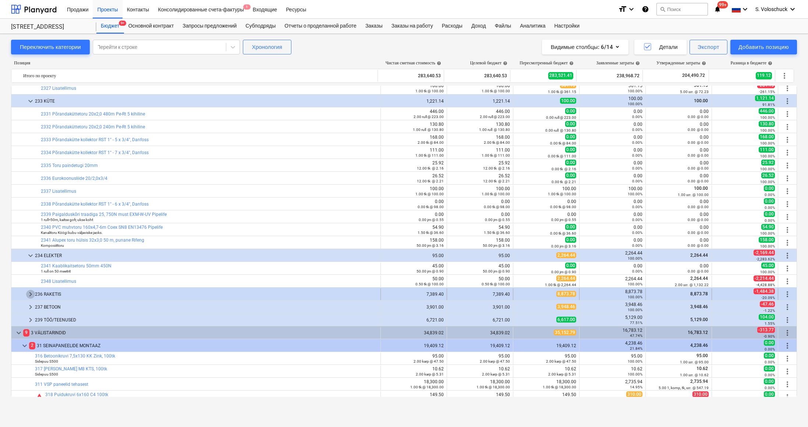
click at [27, 293] on span "keyboard_arrow_right" at bounding box center [30, 294] width 9 height 9
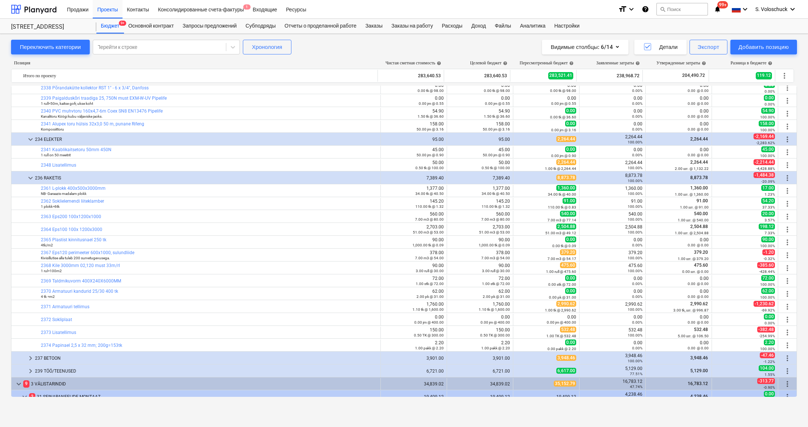
scroll to position [1261, 0]
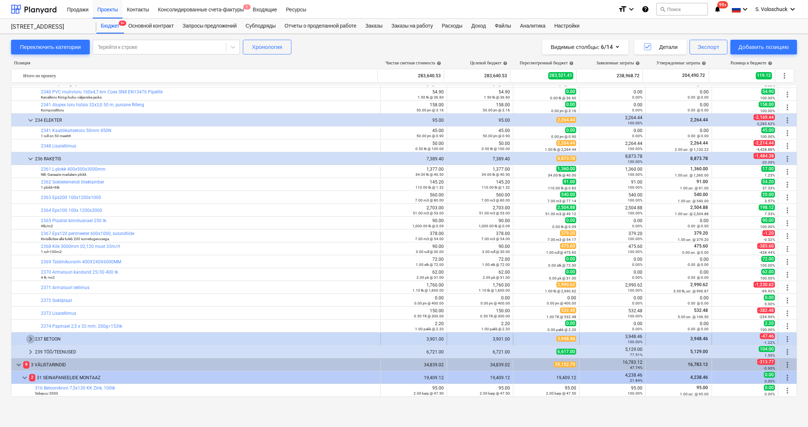
click at [29, 338] on span "keyboard_arrow_right" at bounding box center [30, 339] width 9 height 9
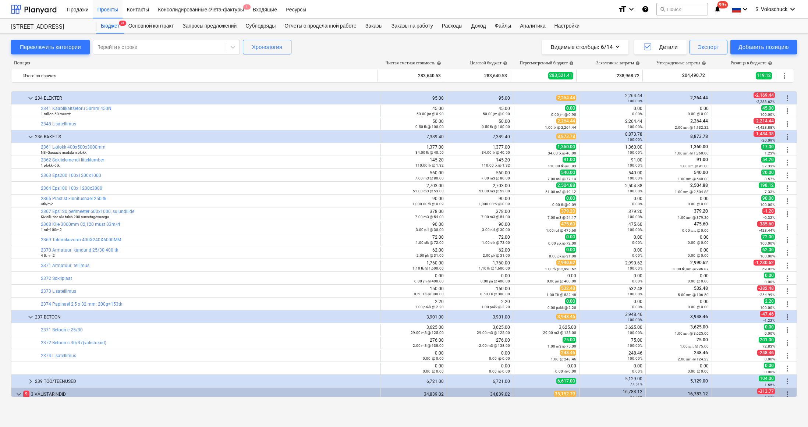
scroll to position [1314, 0]
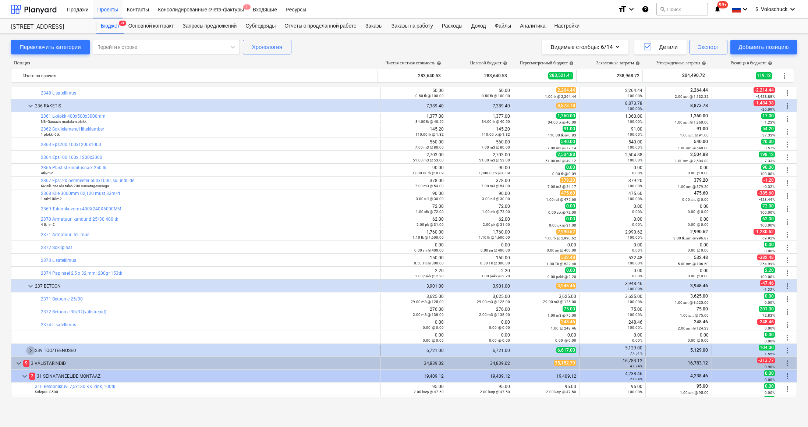
click at [28, 349] on span "keyboard_arrow_right" at bounding box center [30, 350] width 9 height 9
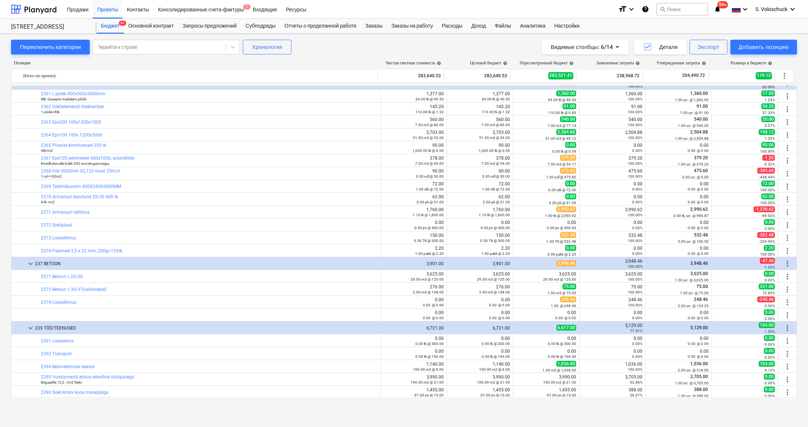
scroll to position [1346, 0]
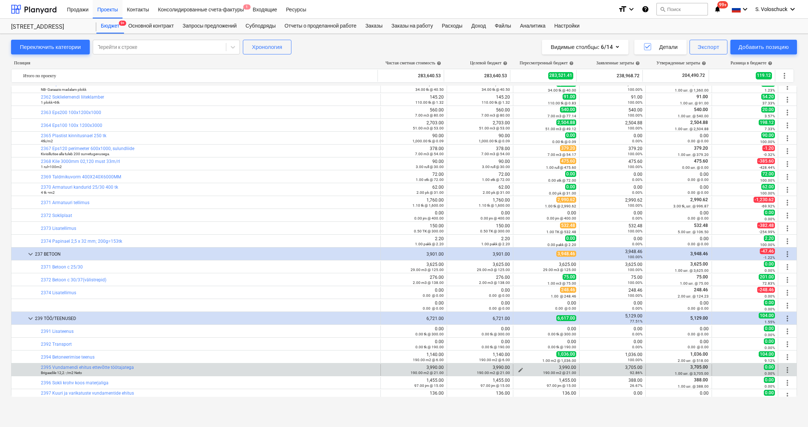
click at [519, 368] on span "edit" at bounding box center [521, 370] width 6 height 6
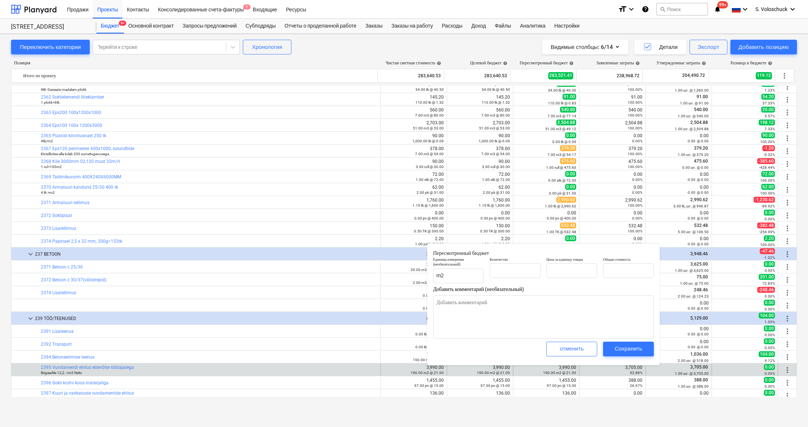
type textarea "x"
type input "190.00"
type input "21.00"
type input "3,990.00"
type input "190"
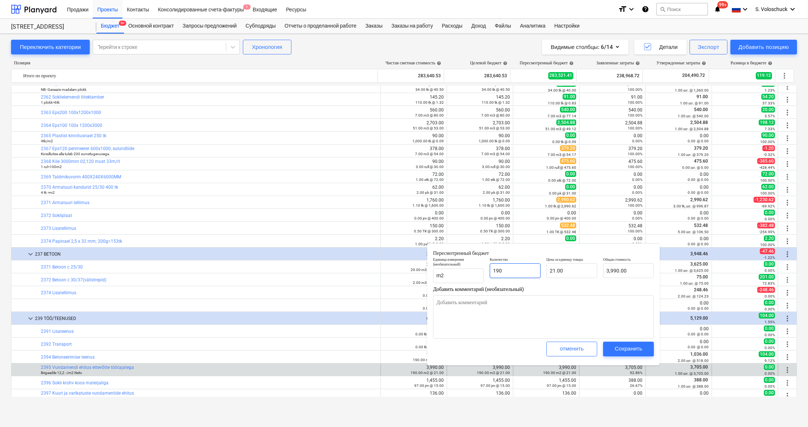
click at [519, 271] on input "190" at bounding box center [515, 271] width 51 height 15
type textarea "x"
type input "19"
type input "399.00"
type textarea "x"
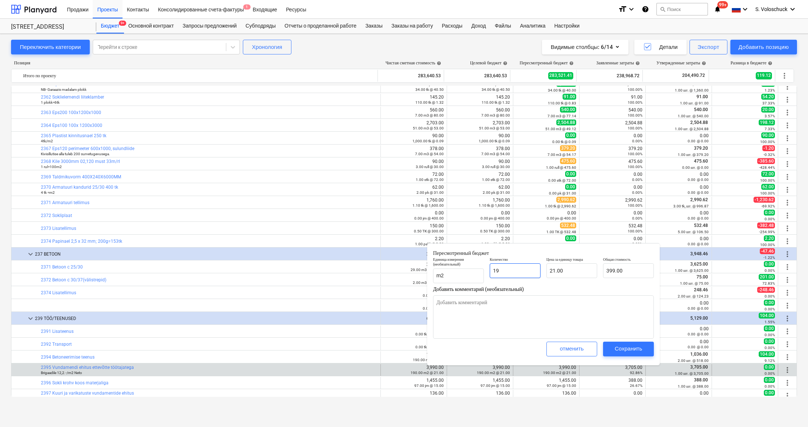
type input "1"
type input "21.00"
type textarea "x"
type input "0.00"
type textarea "x"
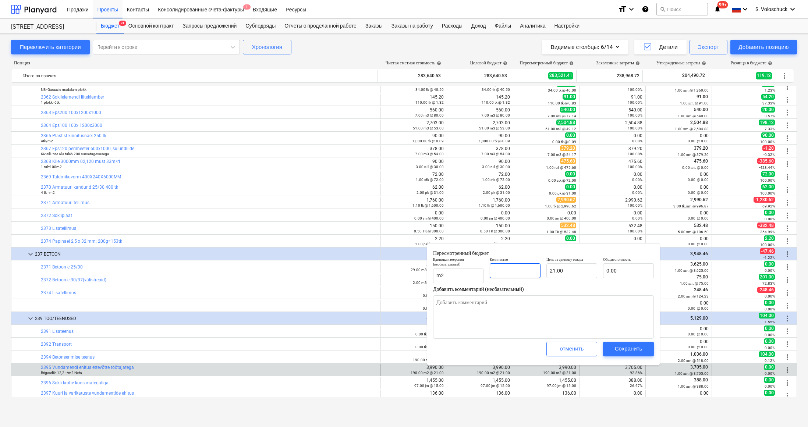
type input "1"
type input "21.00"
type input "1"
type textarea "x"
type input "1.00"
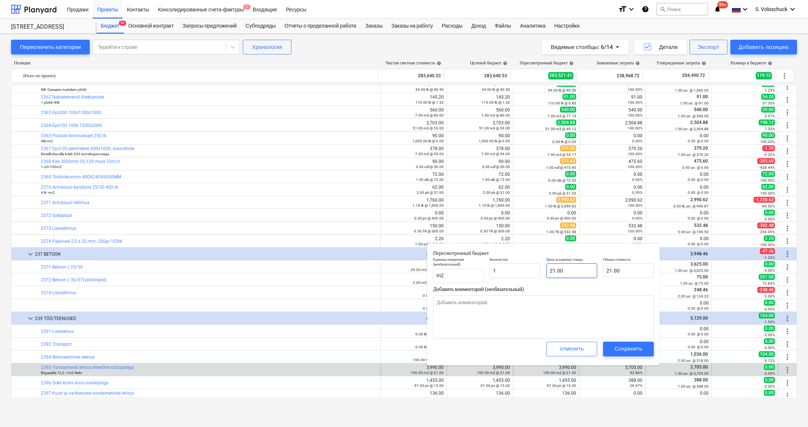
type input "21"
click at [566, 272] on input "21" at bounding box center [572, 271] width 51 height 15
type textarea "x"
type input "2"
type input "2.00"
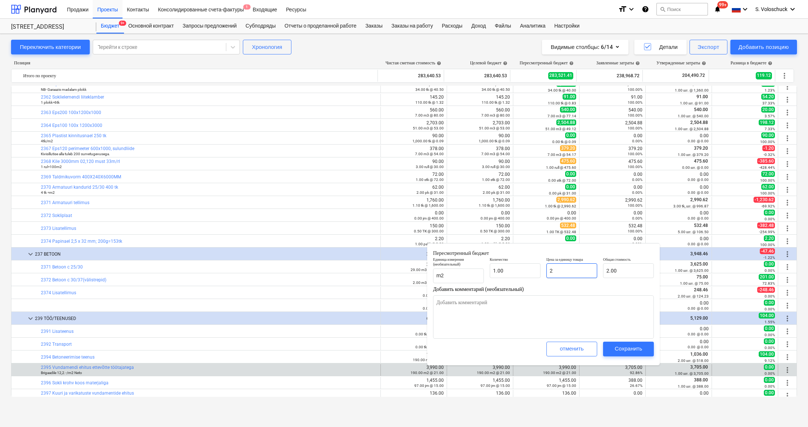
type textarea "x"
type input "0.00"
type textarea "x"
type input "3"
type input "3.00"
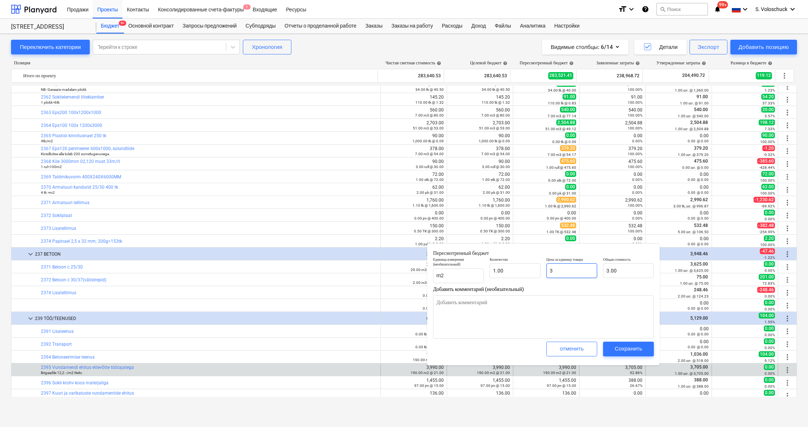
type textarea "x"
type input "37"
type input "37.00"
type textarea "x"
type input "370"
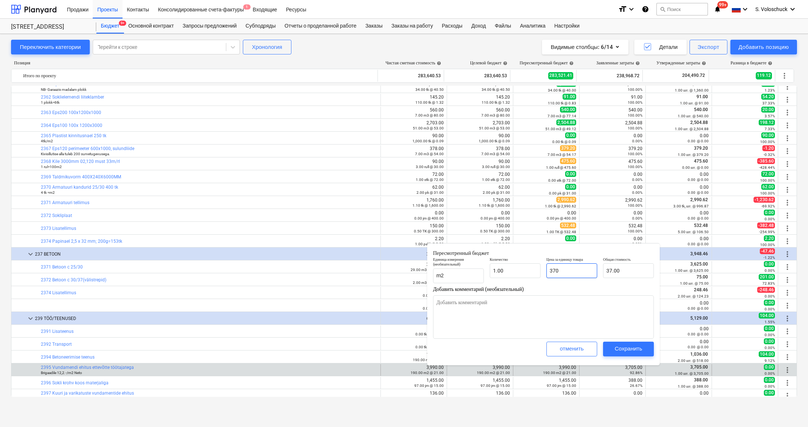
type input "370.00"
type textarea "x"
type input "3705"
type input "3,705.00"
type input "3705"
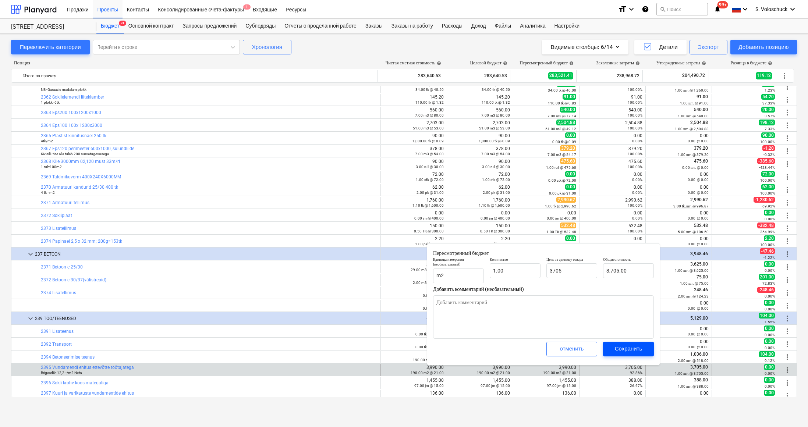
type textarea "x"
type input "3,705.00"
click at [628, 347] on div "Сохранить" at bounding box center [629, 349] width 28 height 10
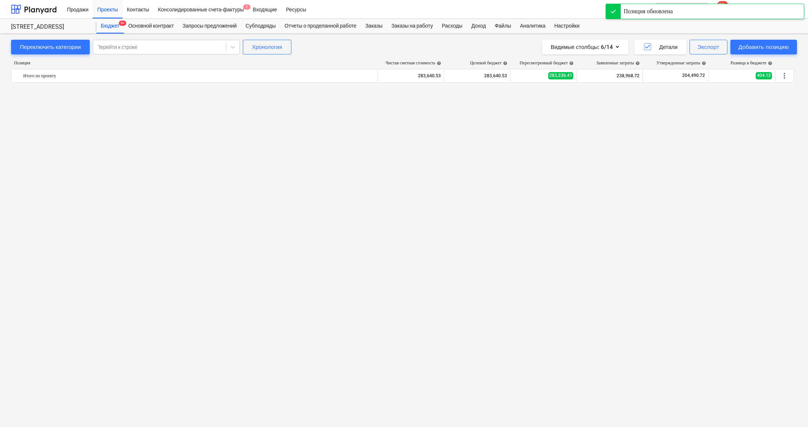
scroll to position [1376, 0]
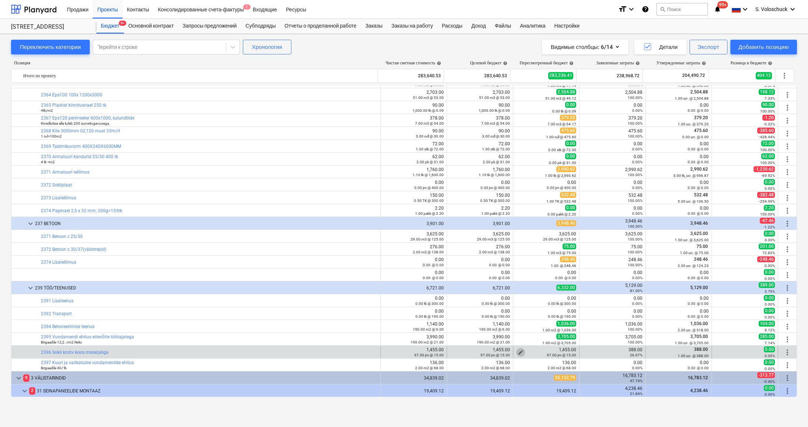
click at [519, 350] on span "edit" at bounding box center [521, 353] width 6 height 6
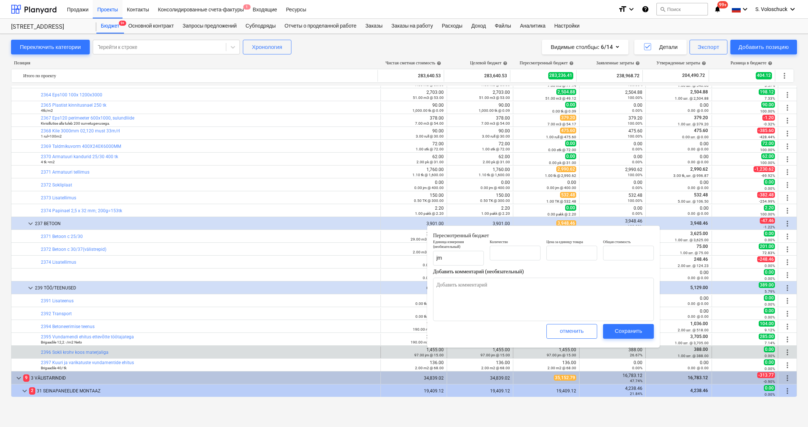
type textarea "x"
type input "97.00"
type input "15.00"
type input "1,455.00"
type input "97"
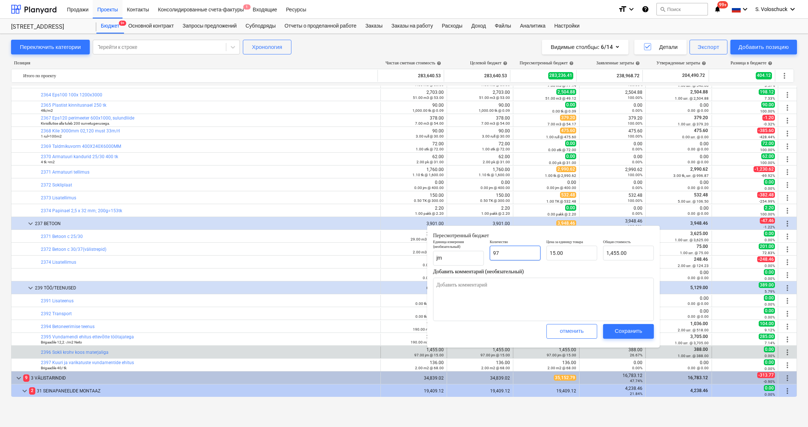
click at [513, 256] on input "97" at bounding box center [515, 253] width 51 height 15
type textarea "x"
type input "9"
type input "135.00"
type textarea "x"
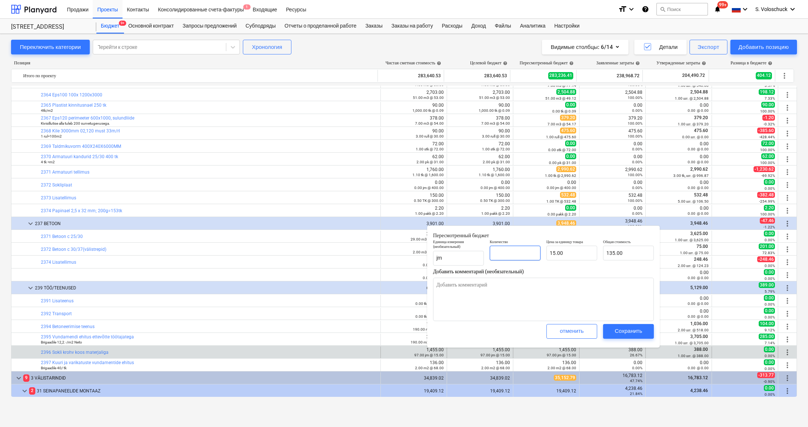
type input "0.00"
type textarea "x"
type input "1"
type input "15.00"
type input "1"
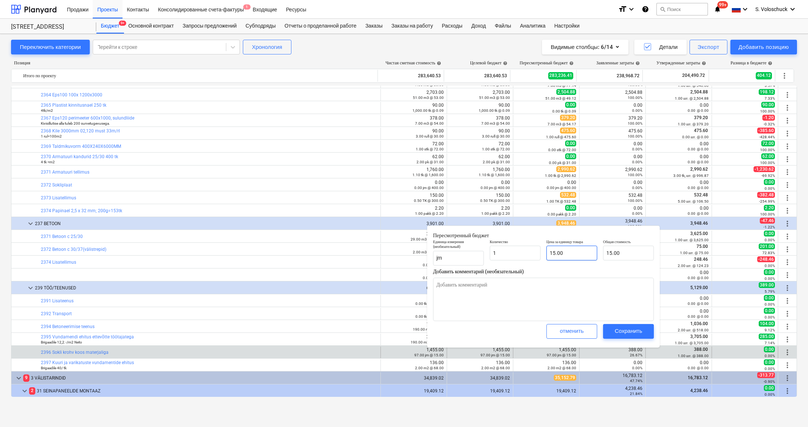
type textarea "x"
type input "1.00"
type input "15"
click at [580, 253] on input "15" at bounding box center [572, 253] width 51 height 15
type textarea "x"
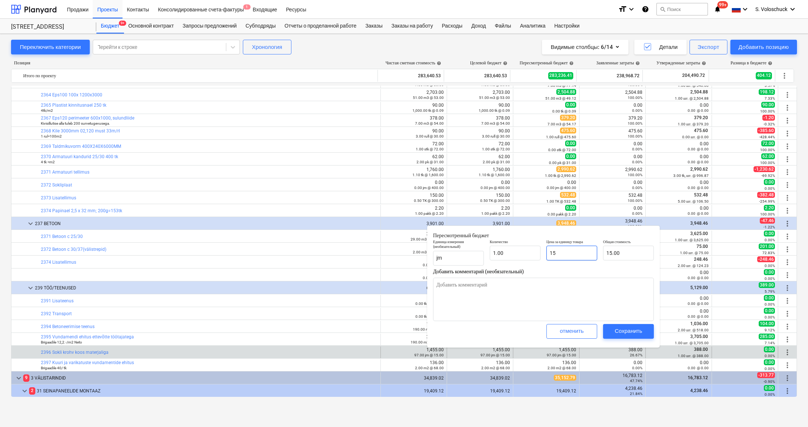
type input "1"
type input "1.00"
type textarea "x"
type input "0.00"
type textarea "x"
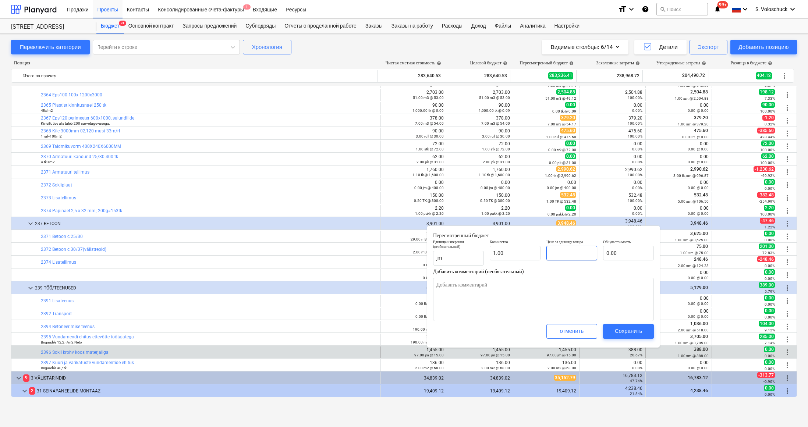
type input "3"
type input "3.00"
type textarea "x"
type input "38"
type input "38.00"
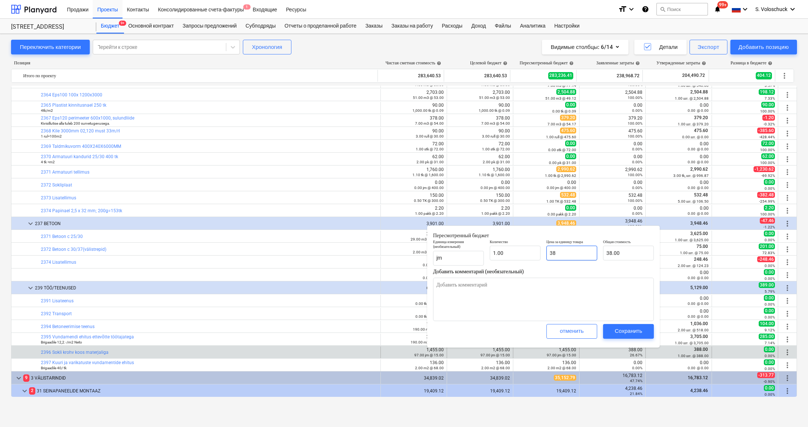
type textarea "x"
type input "388"
type input "388.00"
type input "388"
click at [631, 328] on div "Сохранить" at bounding box center [629, 332] width 28 height 10
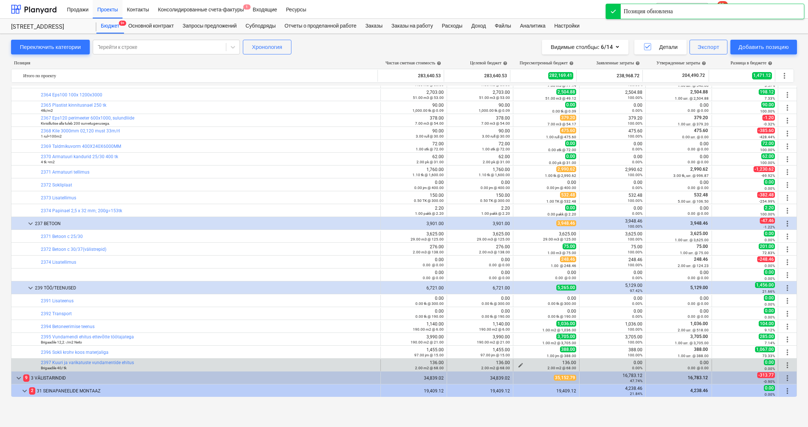
click at [522, 364] on button "edit" at bounding box center [520, 365] width 9 height 9
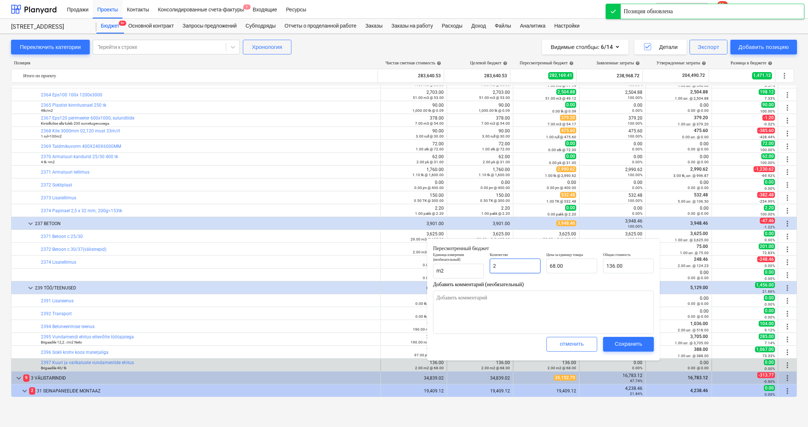
click at [509, 268] on input "2" at bounding box center [515, 266] width 51 height 15
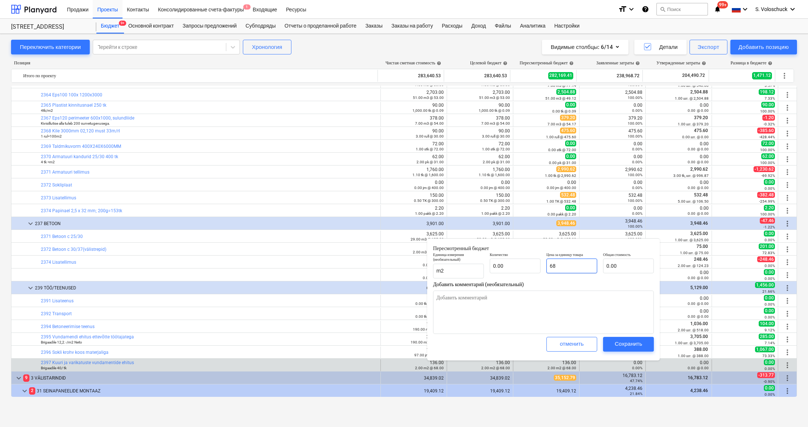
click at [586, 267] on input "68" at bounding box center [572, 266] width 51 height 15
click at [621, 346] on div "Сохранить" at bounding box center [629, 344] width 28 height 10
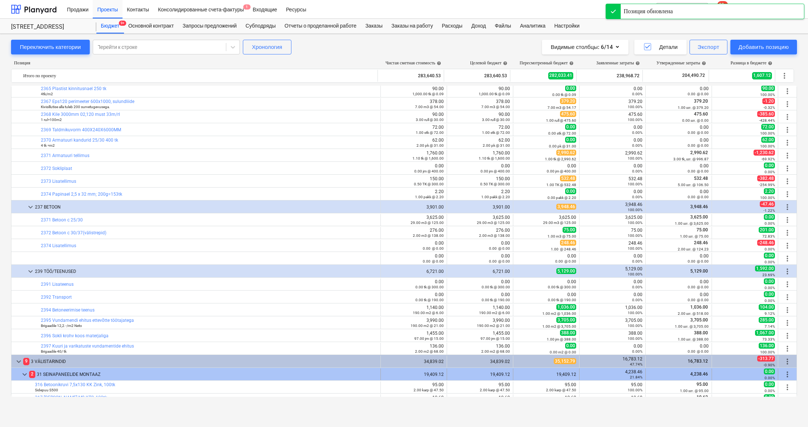
scroll to position [1416, 0]
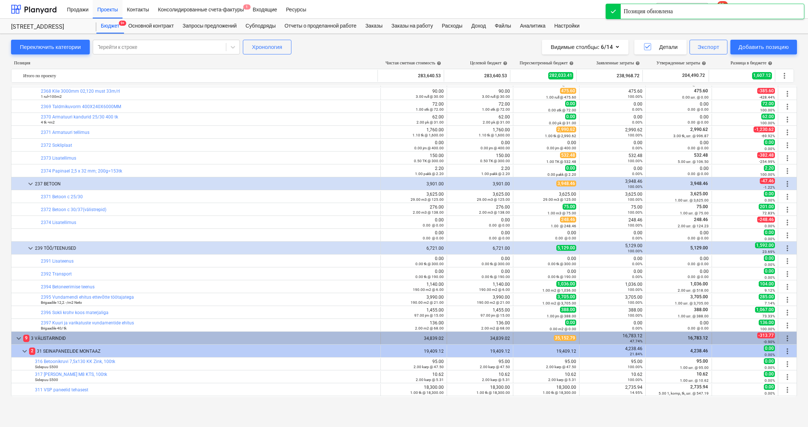
click at [19, 338] on span "keyboard_arrow_down" at bounding box center [18, 338] width 9 height 9
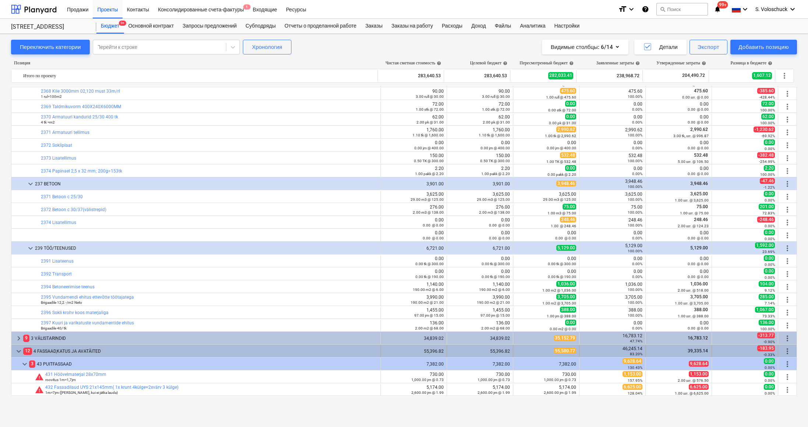
click at [20, 350] on span "keyboard_arrow_down" at bounding box center [18, 351] width 9 height 9
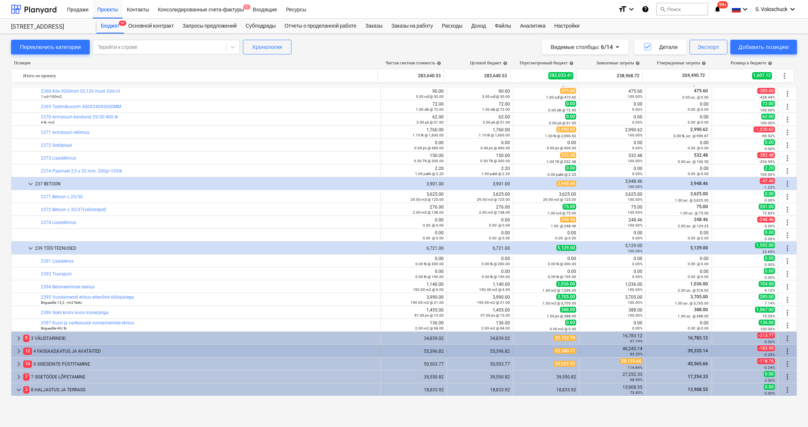
click at [17, 350] on span "keyboard_arrow_right" at bounding box center [18, 351] width 9 height 9
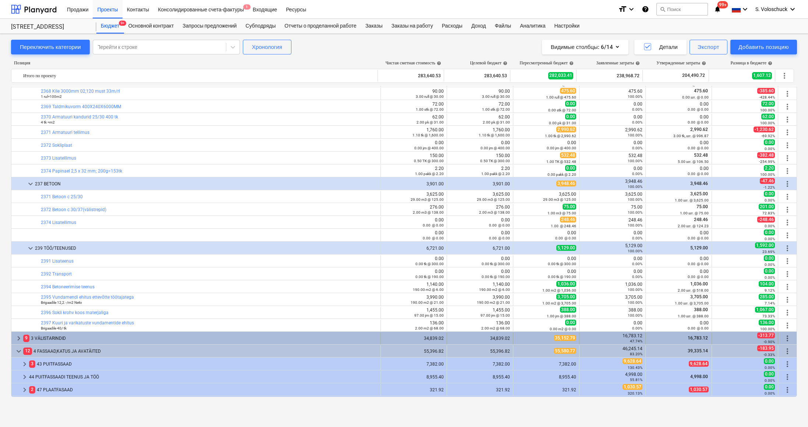
click at [18, 338] on span "keyboard_arrow_right" at bounding box center [18, 338] width 9 height 9
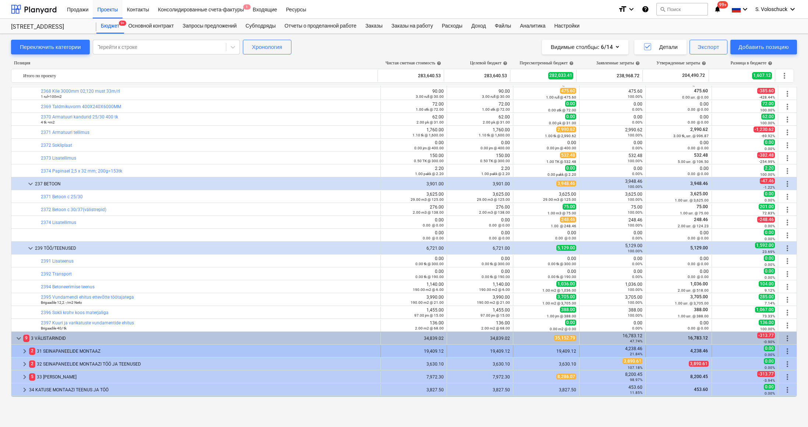
click at [26, 352] on span "keyboard_arrow_right" at bounding box center [24, 351] width 9 height 9
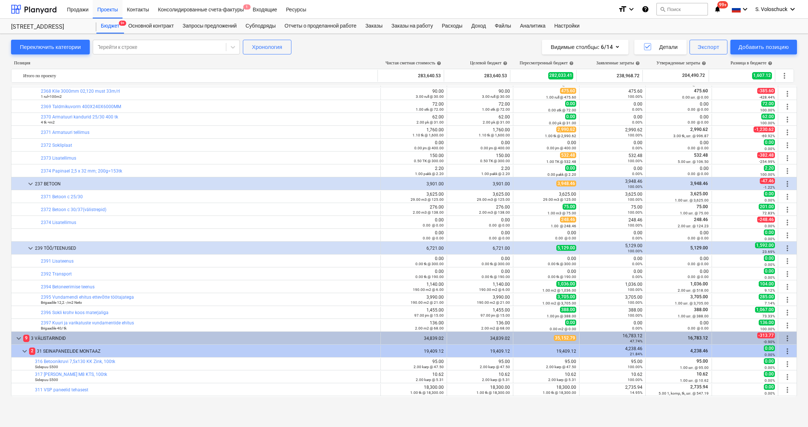
scroll to position [1471, 0]
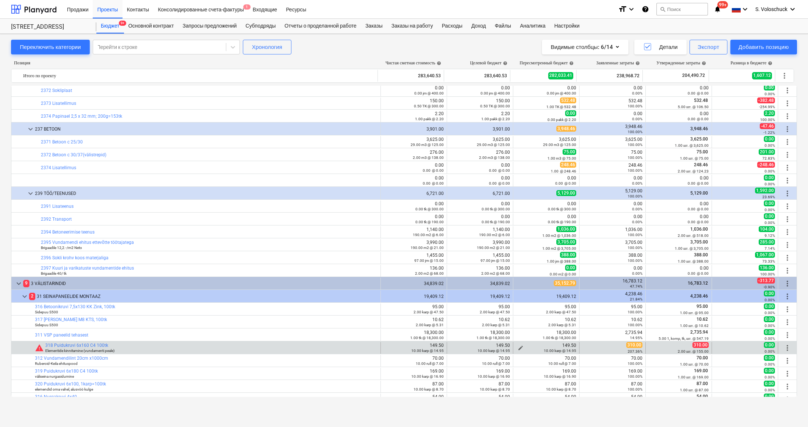
click at [519, 347] on span "edit" at bounding box center [521, 348] width 6 height 6
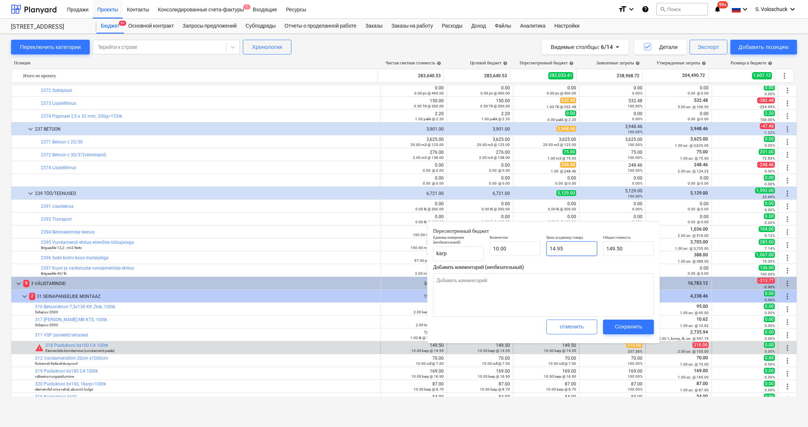
click at [574, 248] on input "14.95" at bounding box center [572, 248] width 51 height 15
click at [627, 327] on div "Сохранить" at bounding box center [629, 327] width 28 height 10
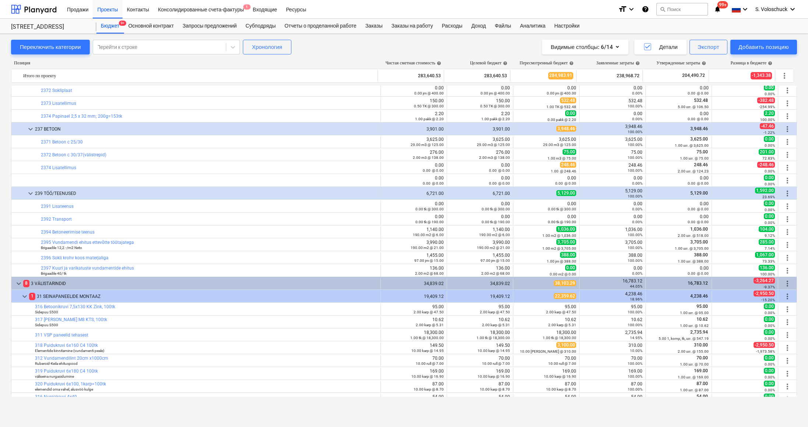
scroll to position [1531, 0]
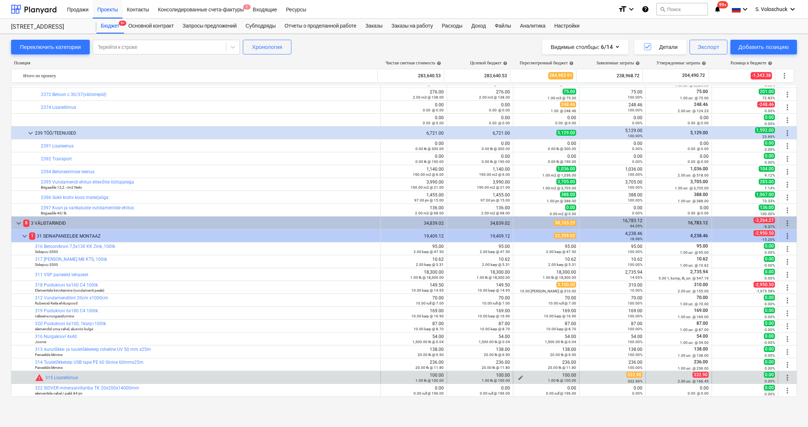
click at [518, 377] on span "edit" at bounding box center [521, 378] width 6 height 6
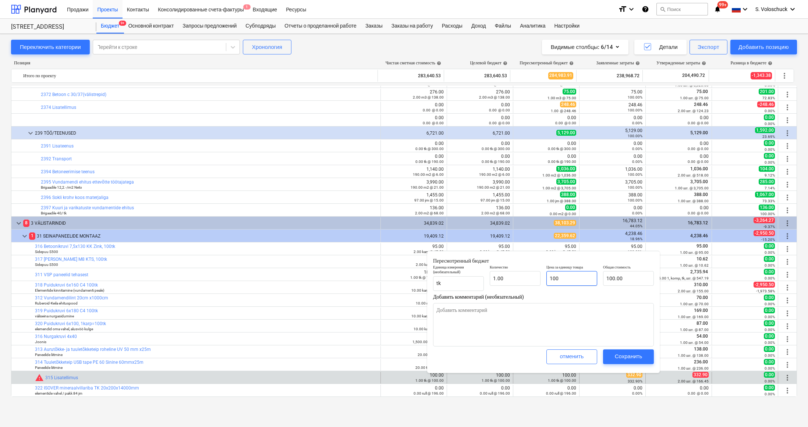
click at [583, 281] on input "100" at bounding box center [572, 278] width 51 height 15
click at [631, 357] on div "Сохранить" at bounding box center [629, 357] width 28 height 10
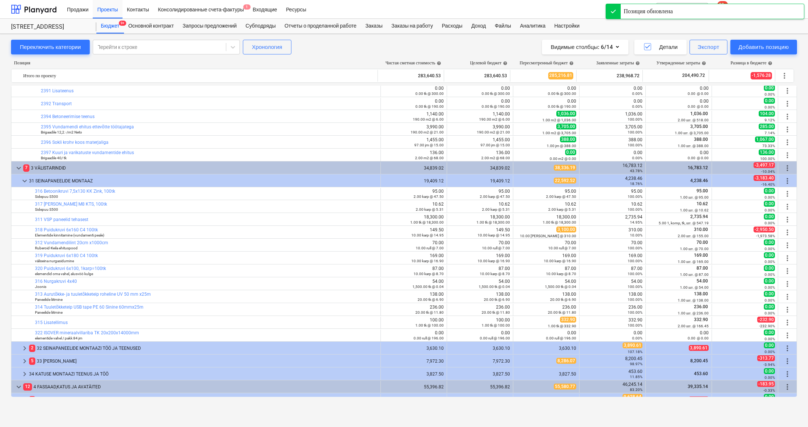
scroll to position [1629, 0]
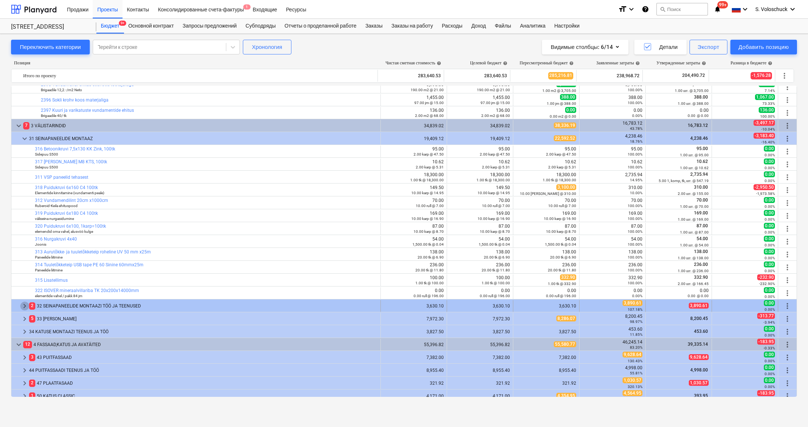
click at [25, 306] on span "keyboard_arrow_right" at bounding box center [24, 306] width 9 height 9
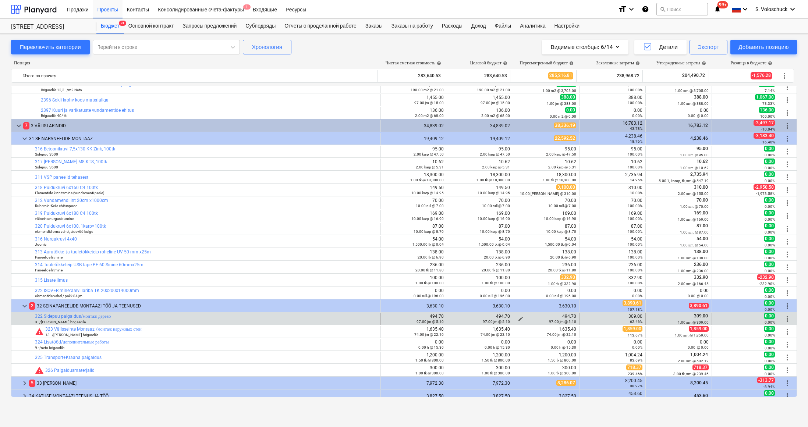
click at [520, 317] on span "edit" at bounding box center [521, 319] width 6 height 6
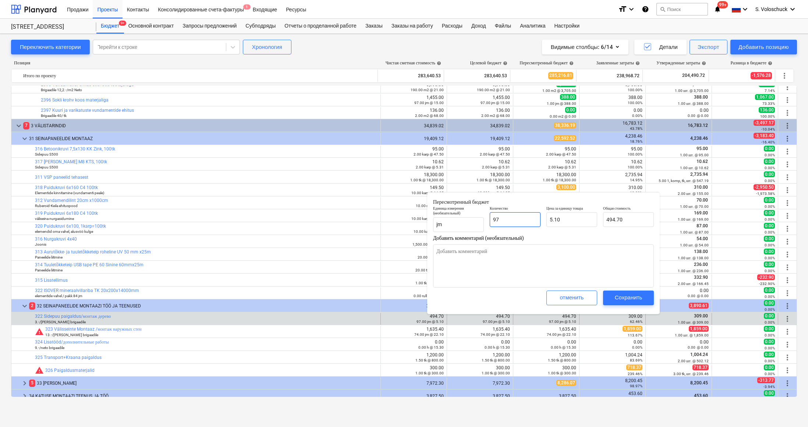
click at [522, 219] on input "97" at bounding box center [515, 219] width 51 height 15
click at [563, 219] on input "5.1" at bounding box center [572, 219] width 51 height 15
click at [627, 295] on div "Сохранить" at bounding box center [629, 298] width 28 height 10
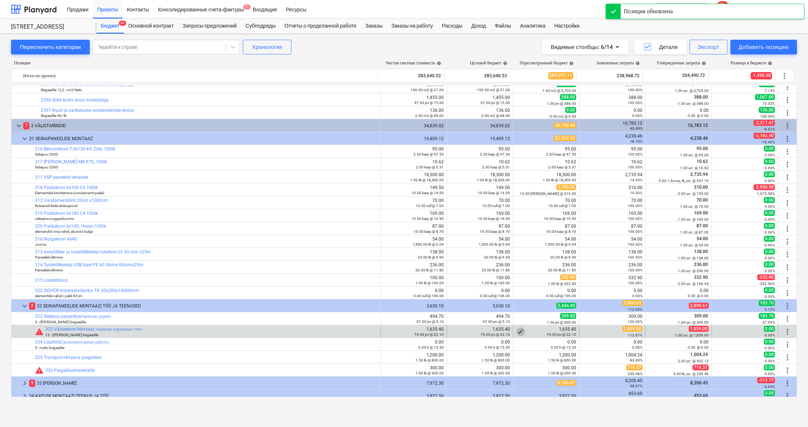
click at [518, 330] on span "edit" at bounding box center [521, 332] width 6 height 6
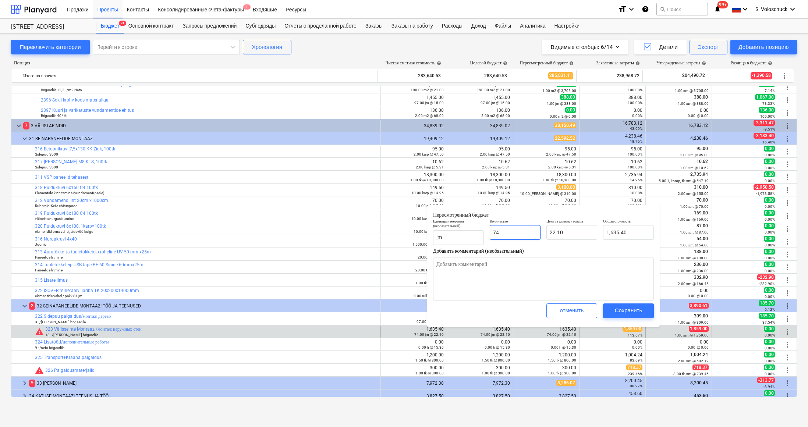
click at [522, 235] on input "74" at bounding box center [515, 232] width 51 height 15
click at [573, 233] on input "22.1" at bounding box center [572, 232] width 51 height 15
click at [634, 308] on div "Сохранить" at bounding box center [629, 311] width 28 height 10
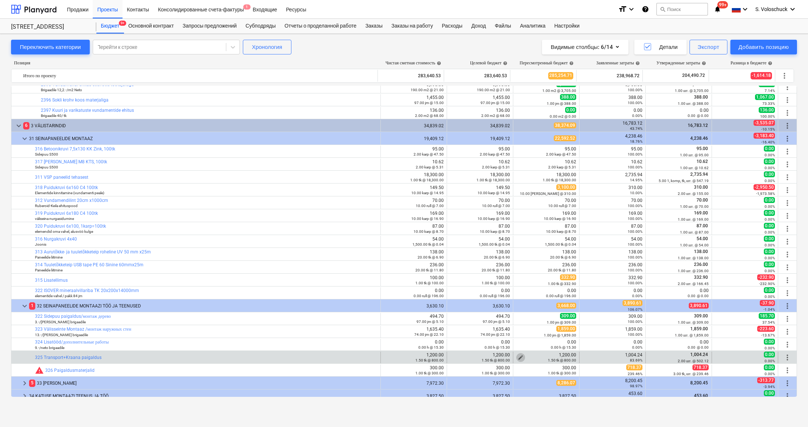
click at [518, 356] on span "edit" at bounding box center [521, 358] width 6 height 6
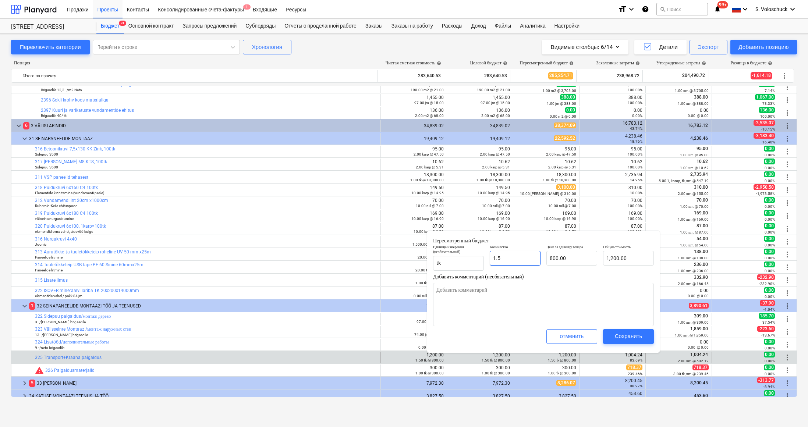
click at [521, 261] on input "1.5" at bounding box center [515, 258] width 51 height 15
click at [571, 258] on input "800" at bounding box center [572, 258] width 51 height 15
click at [639, 333] on div "Сохранить" at bounding box center [629, 337] width 28 height 10
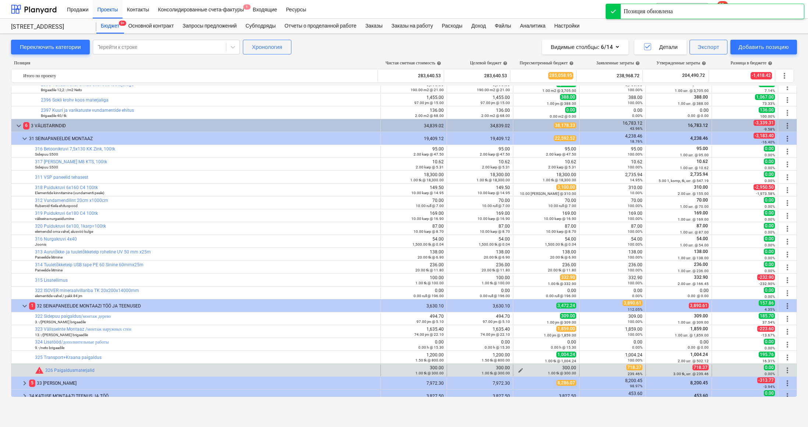
click at [518, 368] on span "edit" at bounding box center [521, 371] width 6 height 6
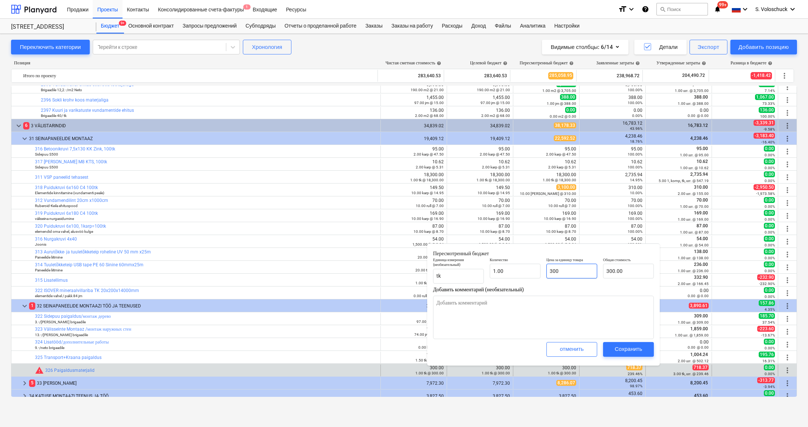
click at [570, 267] on input "300" at bounding box center [572, 271] width 51 height 15
click at [571, 269] on input "300" at bounding box center [572, 271] width 51 height 15
click at [630, 347] on div "Сохранить" at bounding box center [629, 350] width 28 height 10
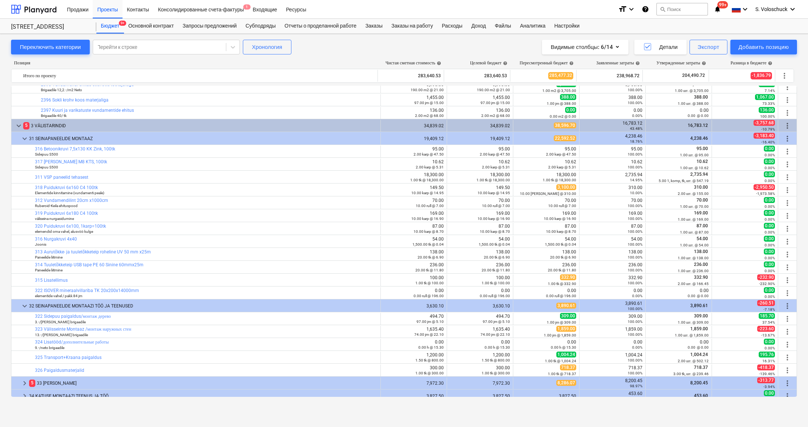
scroll to position [1663, 0]
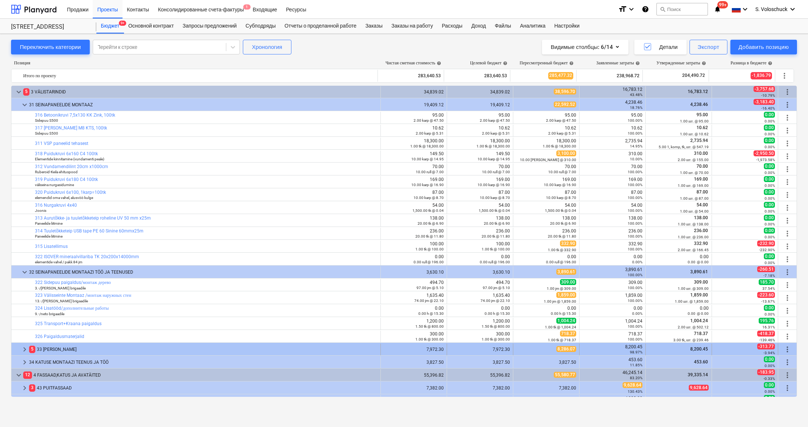
click at [25, 347] on span "keyboard_arrow_right" at bounding box center [24, 349] width 9 height 9
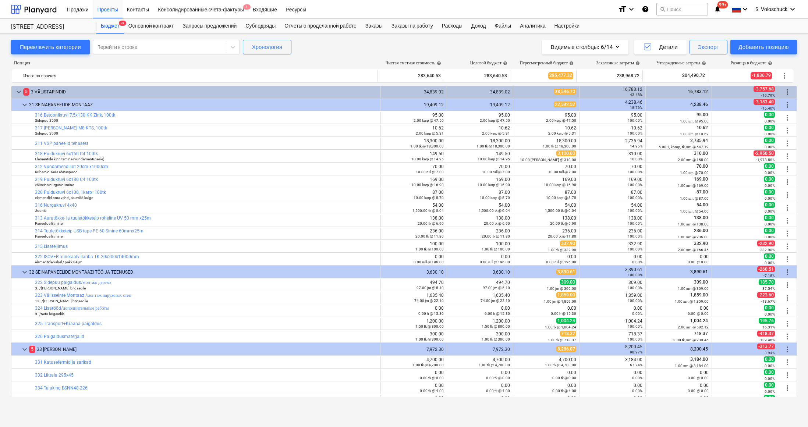
scroll to position [1718, 0]
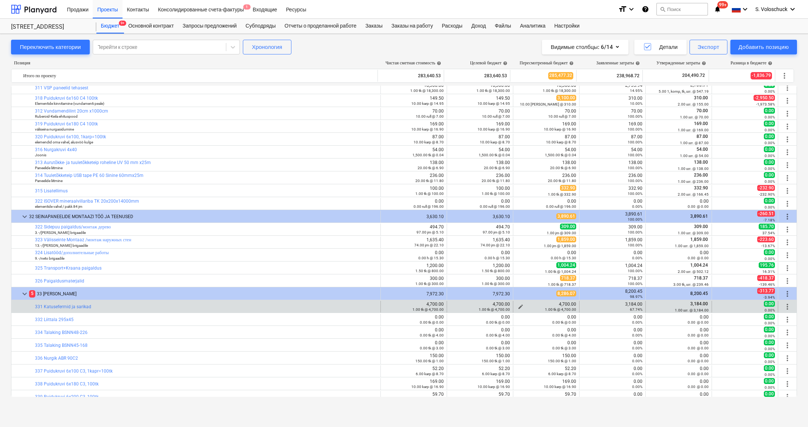
click at [518, 305] on span "edit" at bounding box center [521, 307] width 6 height 6
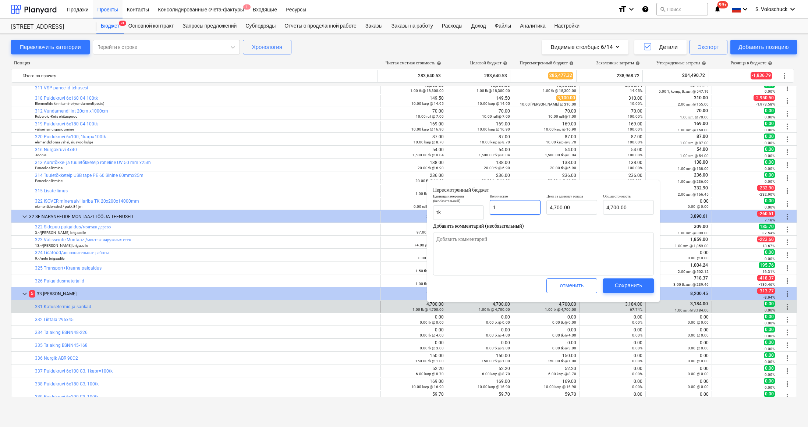
click at [523, 208] on input "1" at bounding box center [515, 207] width 51 height 15
click at [571, 205] on input "4700" at bounding box center [572, 207] width 51 height 15
click at [633, 287] on div "Сохранить" at bounding box center [629, 286] width 28 height 10
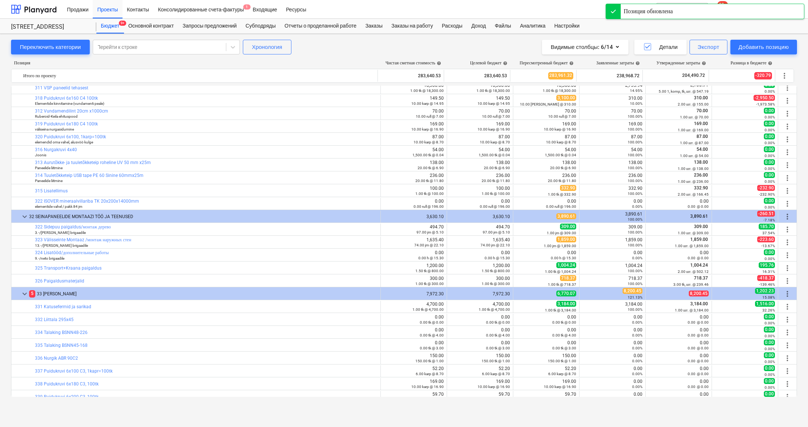
scroll to position [1772, 0]
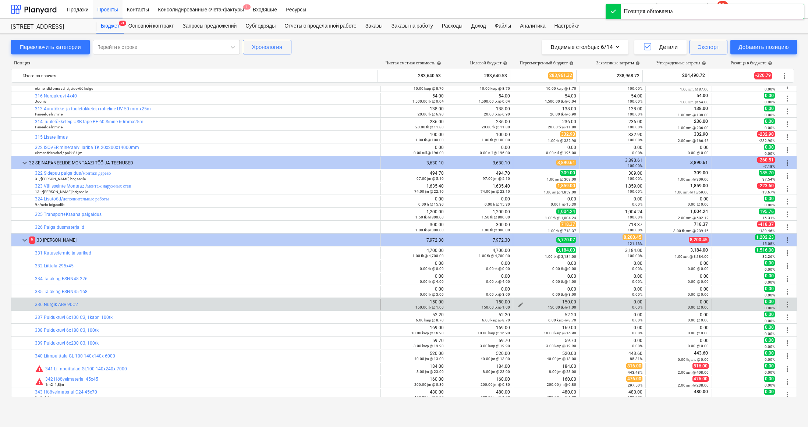
click at [518, 303] on span "edit" at bounding box center [521, 305] width 6 height 6
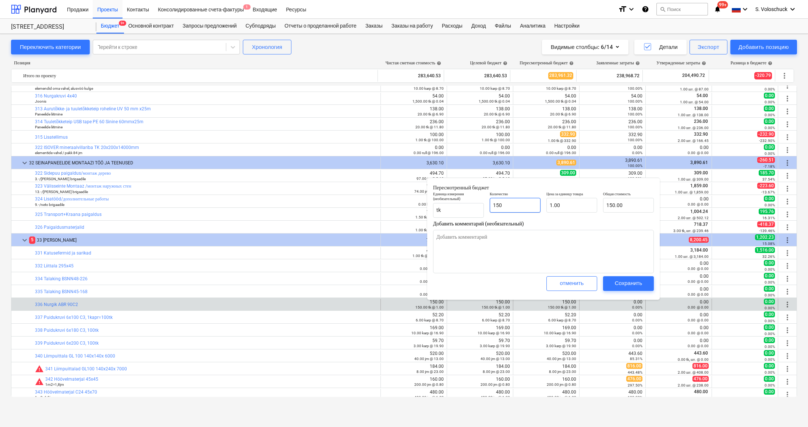
click at [521, 204] on input "150" at bounding box center [515, 205] width 51 height 15
click at [613, 280] on span "Сохранить" at bounding box center [628, 284] width 33 height 10
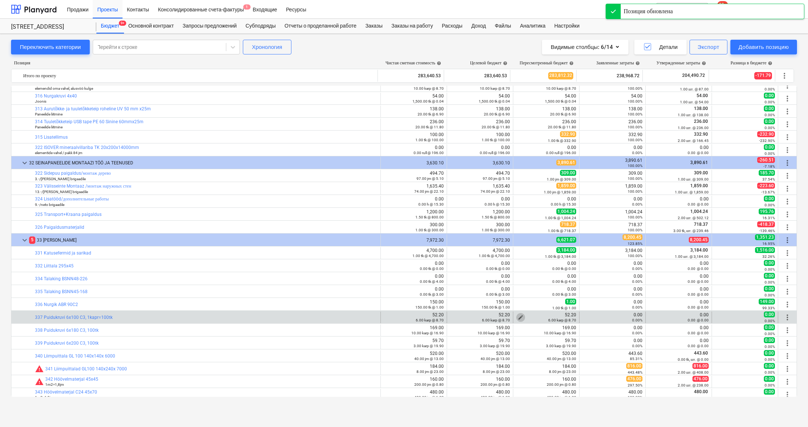
click at [518, 317] on span "edit" at bounding box center [521, 318] width 6 height 6
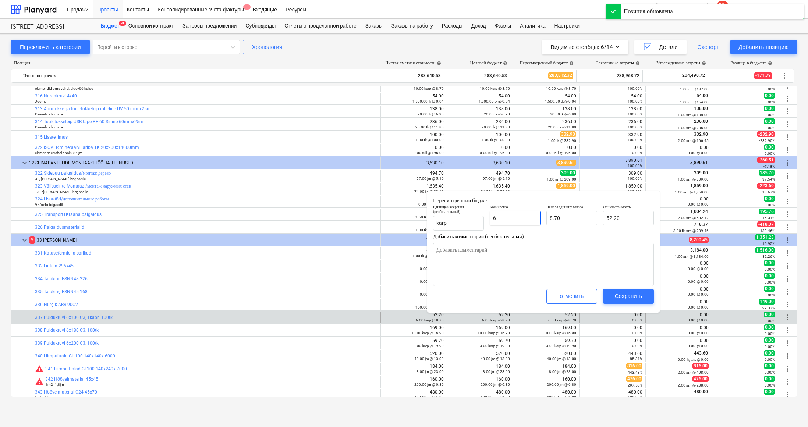
click at [520, 220] on input "6" at bounding box center [515, 218] width 51 height 15
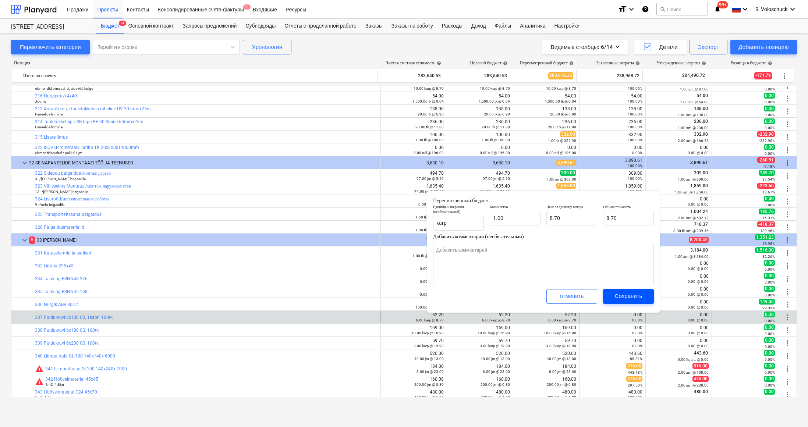
click at [625, 299] on div "Сохранить" at bounding box center [629, 297] width 28 height 10
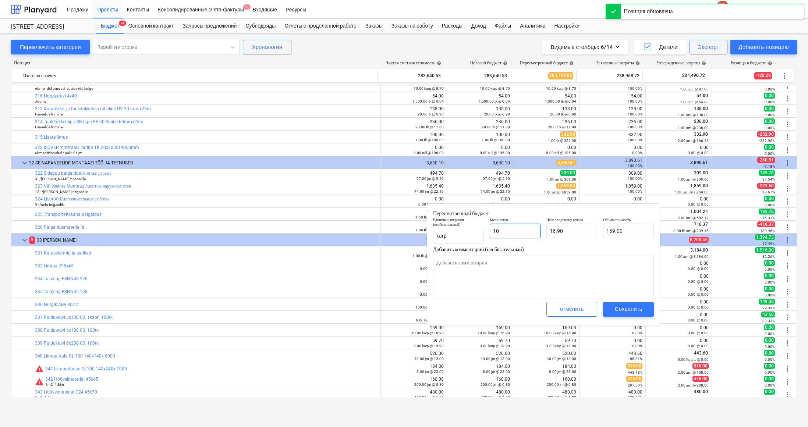
click at [514, 230] on input "10" at bounding box center [515, 231] width 51 height 15
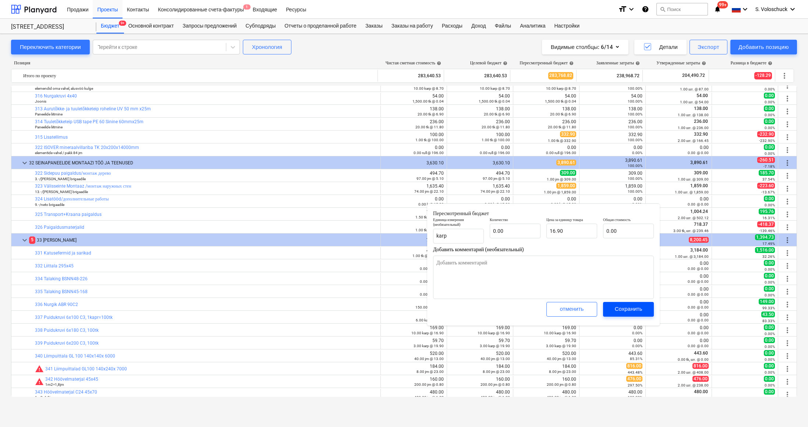
click at [620, 304] on div "Сохранить" at bounding box center [629, 309] width 28 height 10
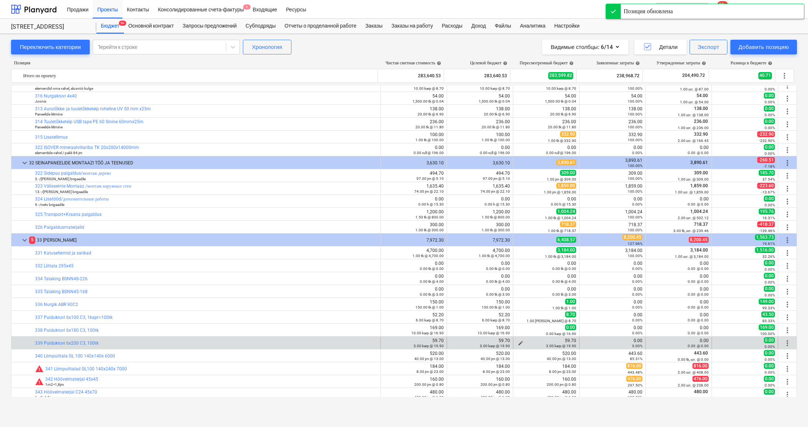
click at [518, 340] on span "edit" at bounding box center [521, 343] width 6 height 6
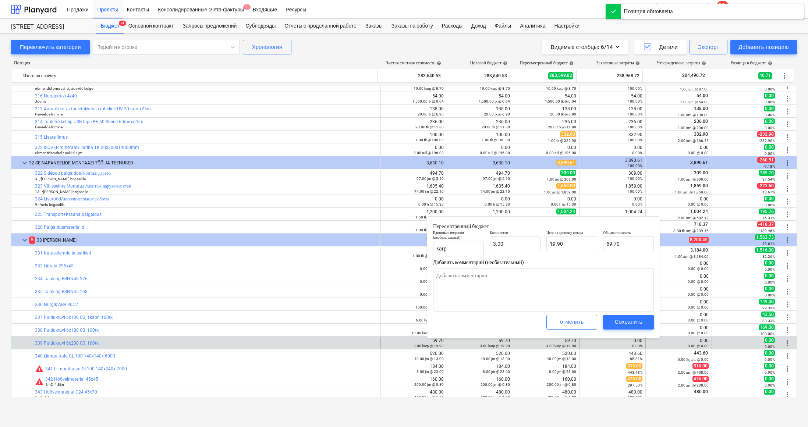
click at [516, 342] on div "59.70 3.00 [PERSON_NAME] @ 19.90" at bounding box center [546, 343] width 60 height 10
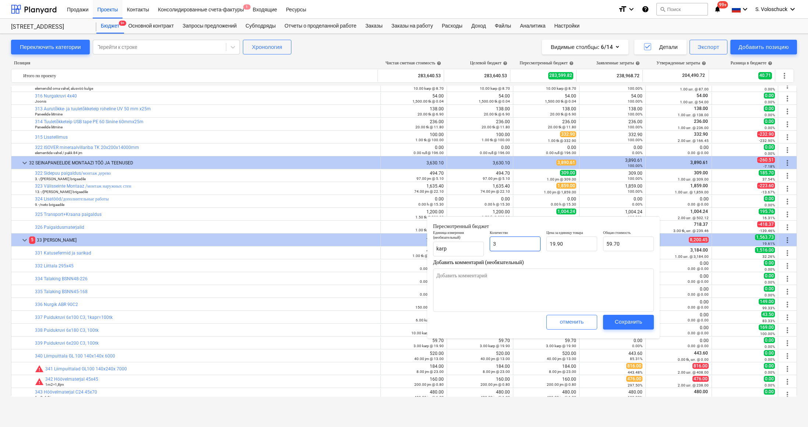
click at [515, 246] on input "3" at bounding box center [515, 244] width 51 height 15
click at [618, 319] on div "Сохранить" at bounding box center [629, 322] width 28 height 10
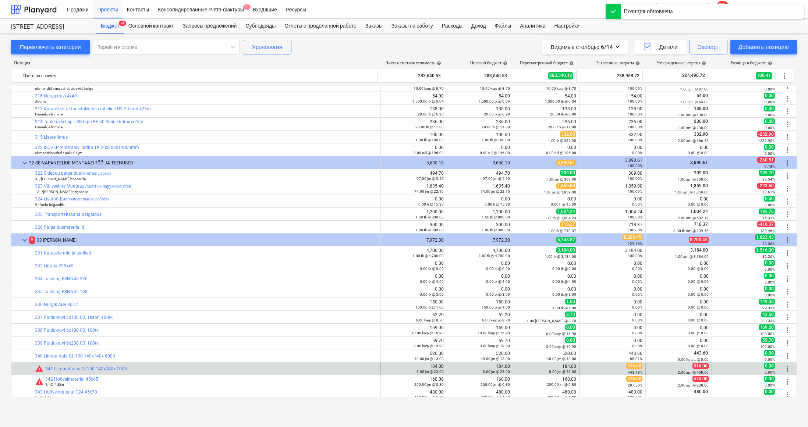
scroll to position [1809, 0]
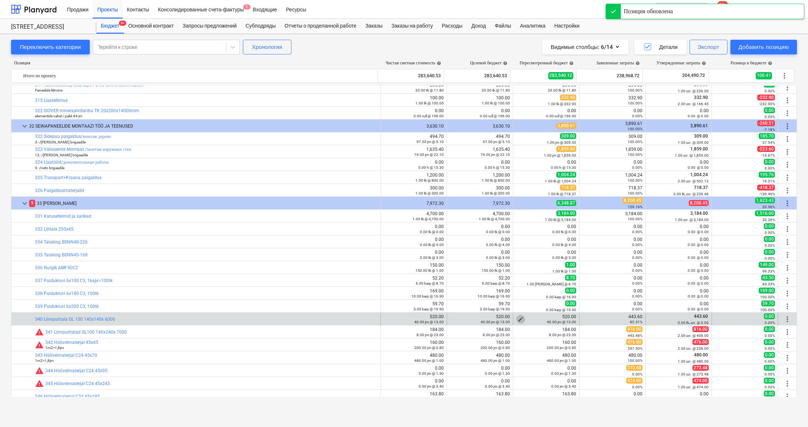
click at [519, 318] on span "edit" at bounding box center [521, 320] width 6 height 6
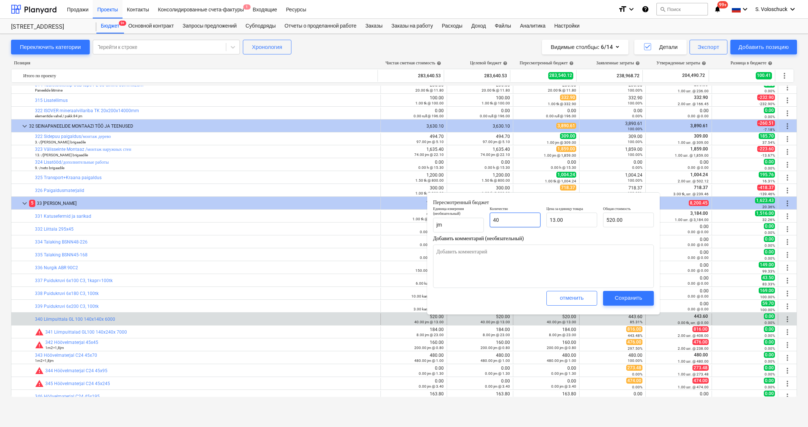
click at [522, 217] on input "40" at bounding box center [515, 220] width 51 height 15
click at [568, 218] on input "13" at bounding box center [572, 220] width 51 height 15
click at [637, 297] on div "Сохранить" at bounding box center [629, 298] width 28 height 10
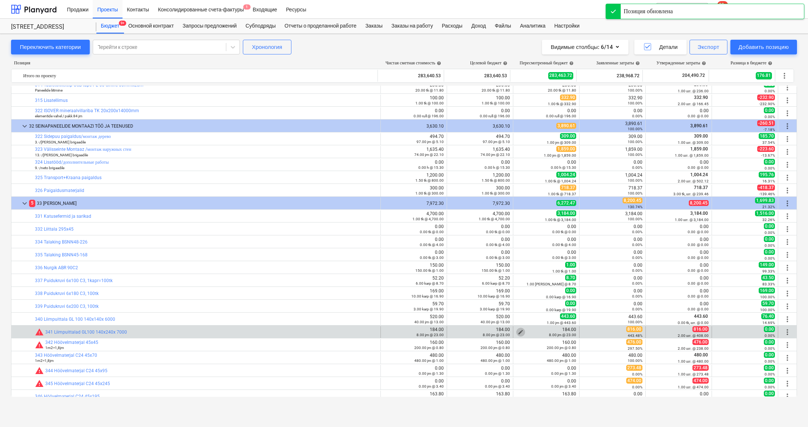
click at [519, 331] on span "edit" at bounding box center [521, 332] width 6 height 6
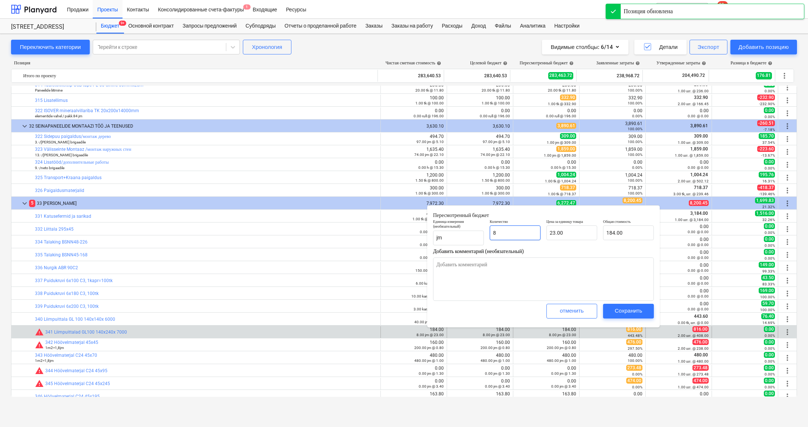
click at [525, 237] on input "8" at bounding box center [515, 233] width 51 height 15
click at [577, 232] on input "23" at bounding box center [572, 233] width 51 height 15
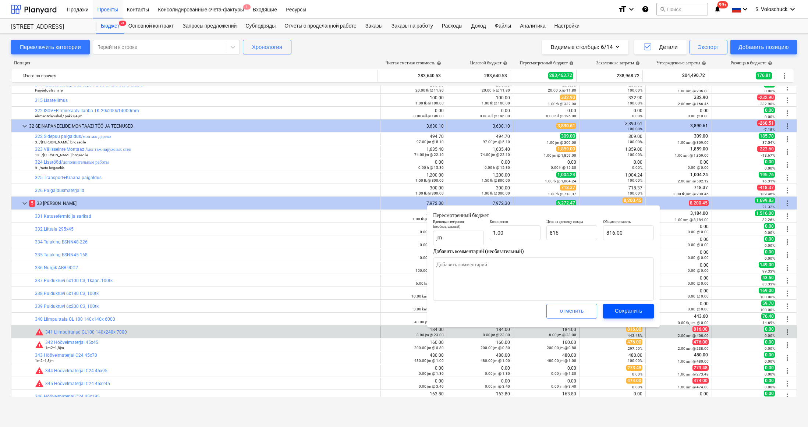
click at [630, 309] on div "Сохранить" at bounding box center [629, 311] width 28 height 10
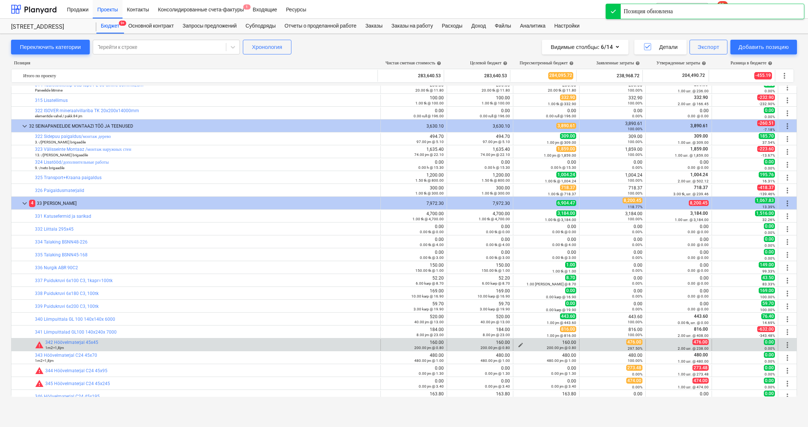
click at [516, 341] on div "edit" at bounding box center [520, 345] width 9 height 9
click at [518, 344] on span "edit" at bounding box center [521, 345] width 6 height 6
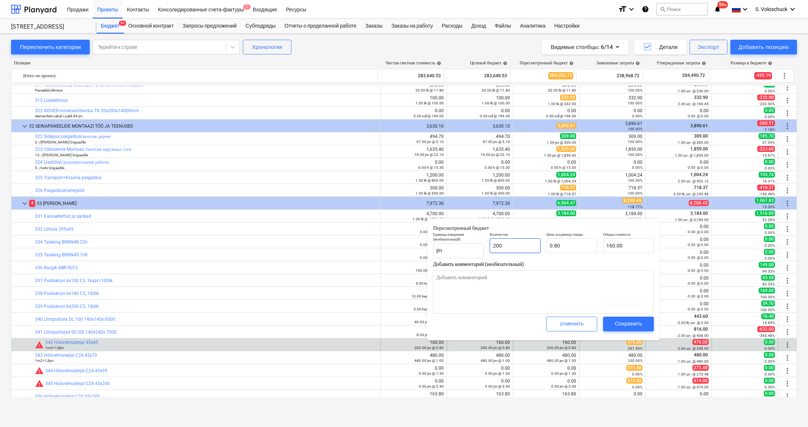
click at [526, 248] on input "200" at bounding box center [515, 246] width 51 height 15
click at [580, 250] on input "0.8" at bounding box center [572, 246] width 51 height 15
click at [620, 325] on div "Сохранить" at bounding box center [629, 324] width 28 height 10
